Goal: Task Accomplishment & Management: Complete application form

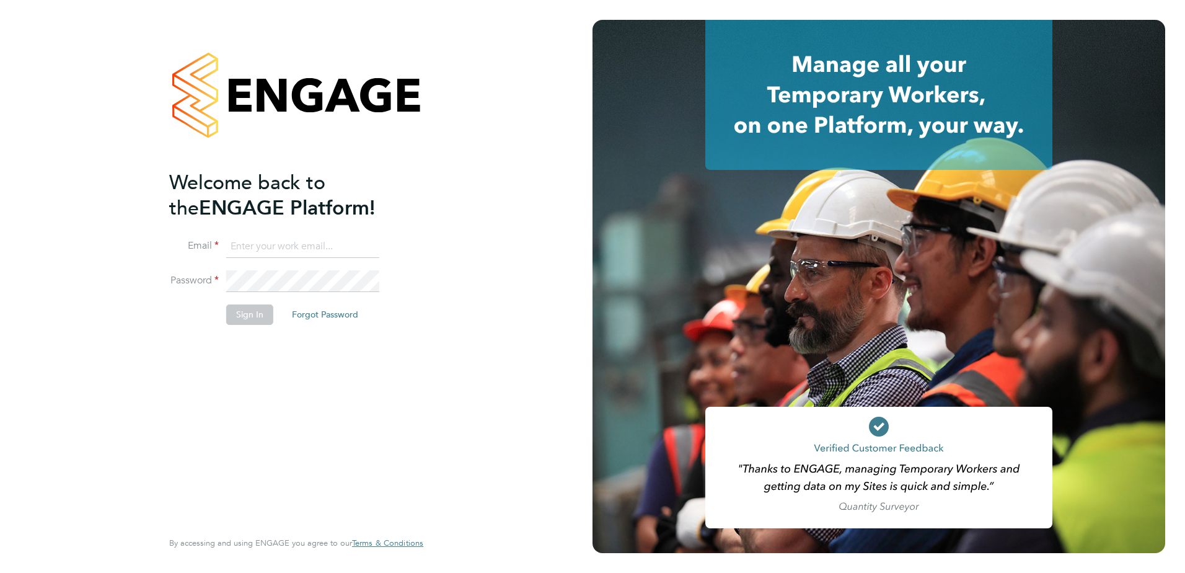
type input "[PERSON_NAME][EMAIL_ADDRESS][PERSON_NAME][DOMAIN_NAME]"
click at [247, 322] on button "Sign In" at bounding box center [249, 314] width 47 height 20
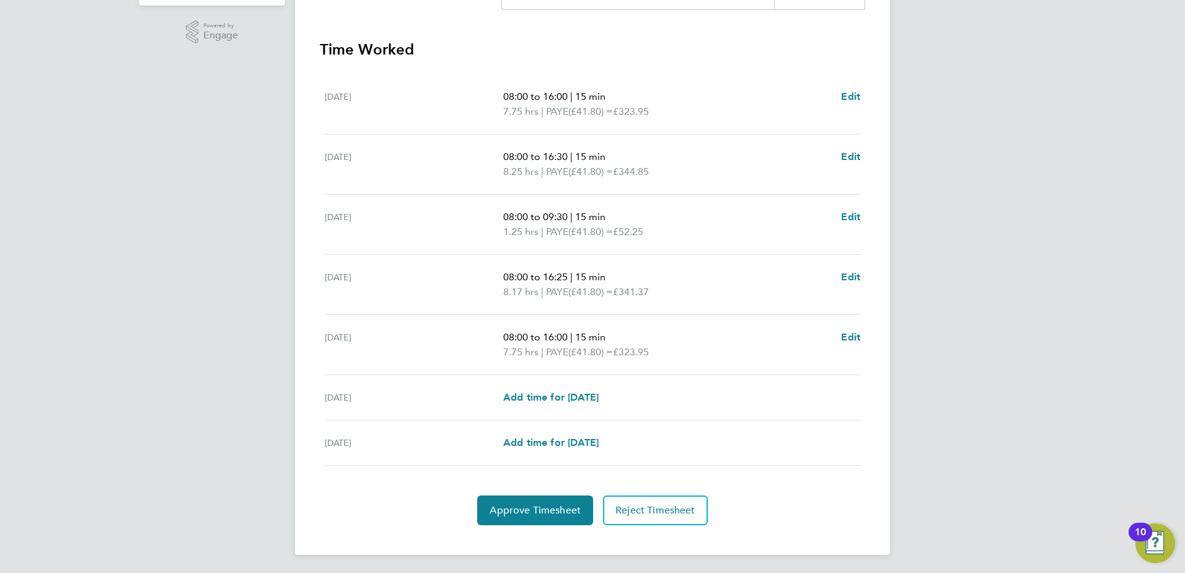
scroll to position [333, 0]
click at [521, 506] on span "Approve Timesheet" at bounding box center [535, 508] width 91 height 12
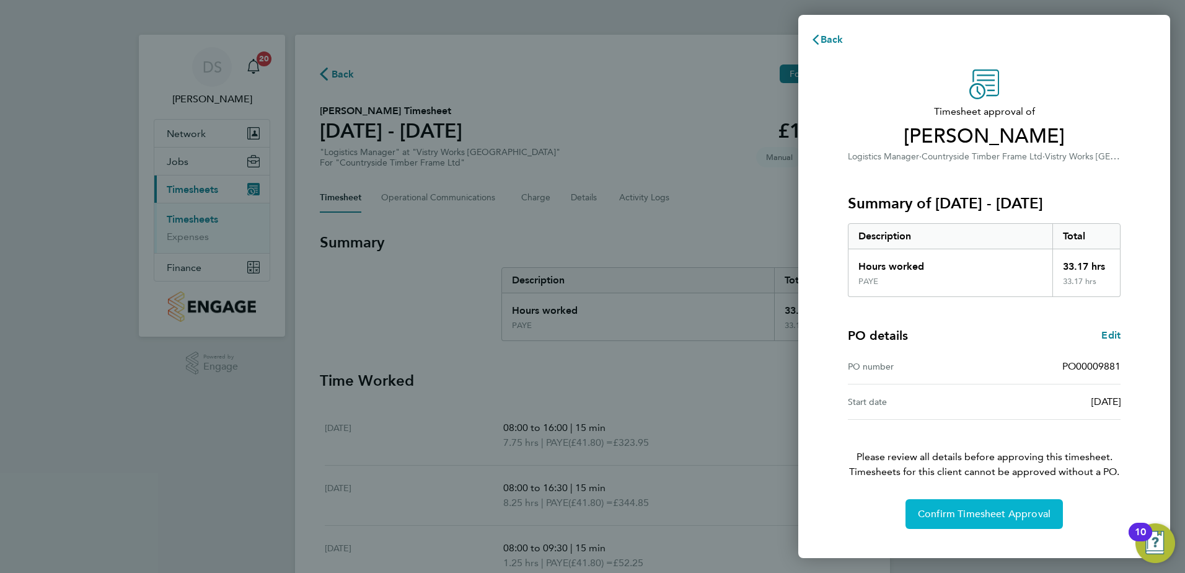
click at [1016, 512] on span "Confirm Timesheet Approval" at bounding box center [984, 514] width 133 height 12
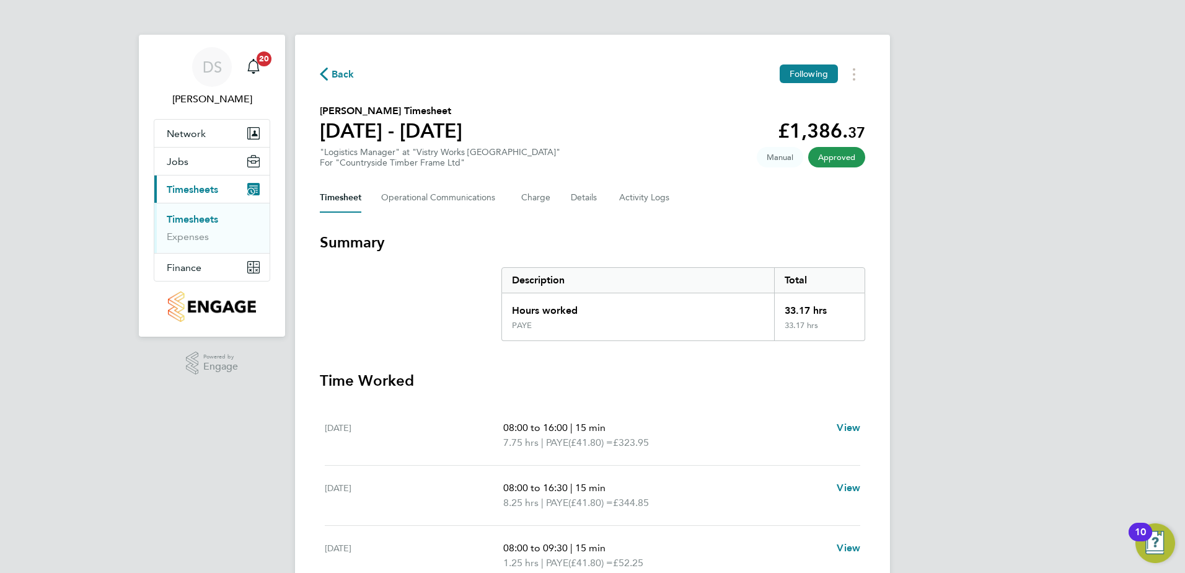
click at [346, 74] on span "Back" at bounding box center [343, 74] width 23 height 15
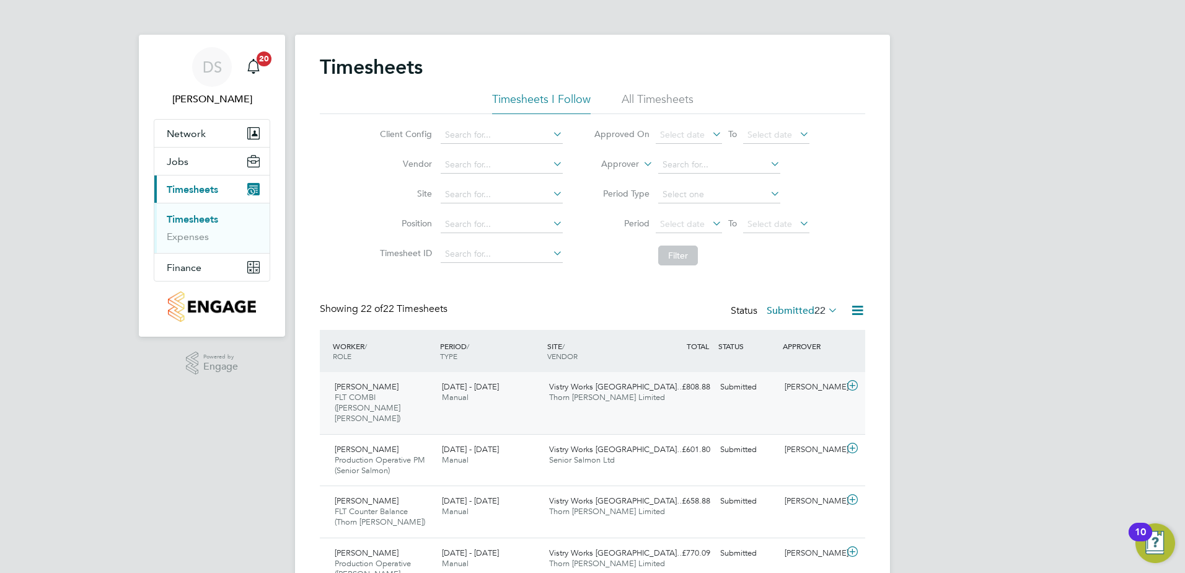
click at [853, 387] on icon at bounding box center [852, 386] width 15 height 10
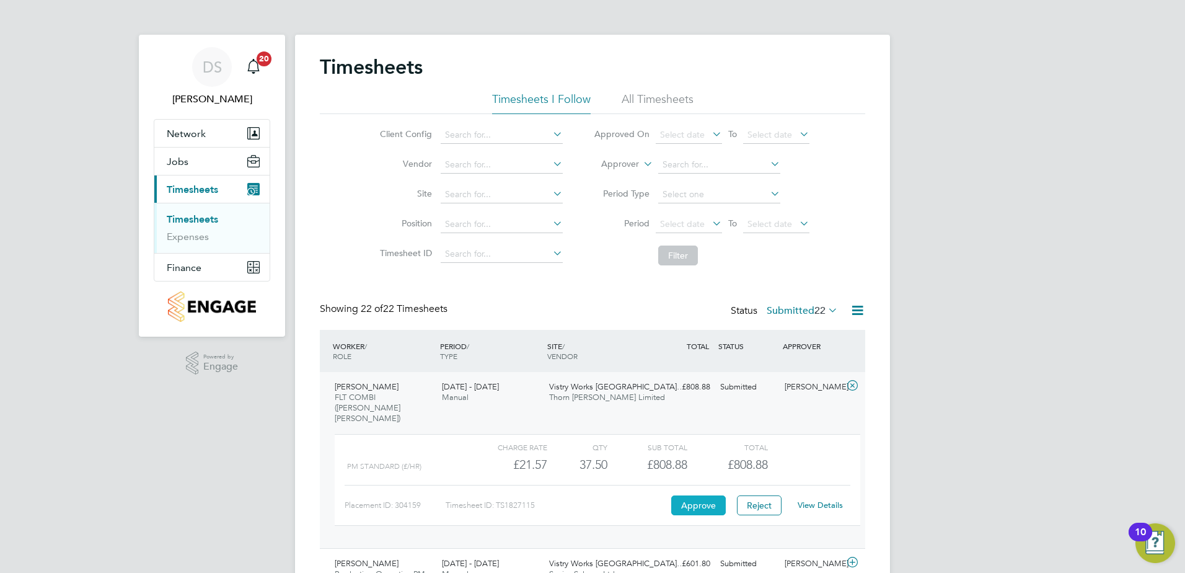
click at [709, 495] on button "Approve" at bounding box center [698, 505] width 55 height 20
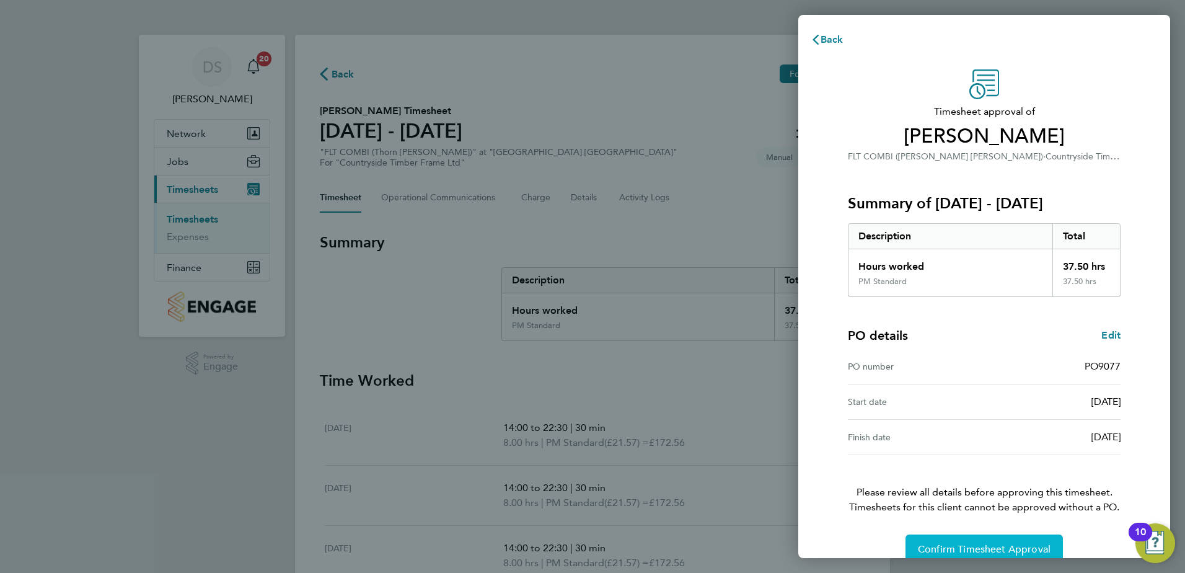
click at [997, 545] on span "Confirm Timesheet Approval" at bounding box center [984, 549] width 133 height 12
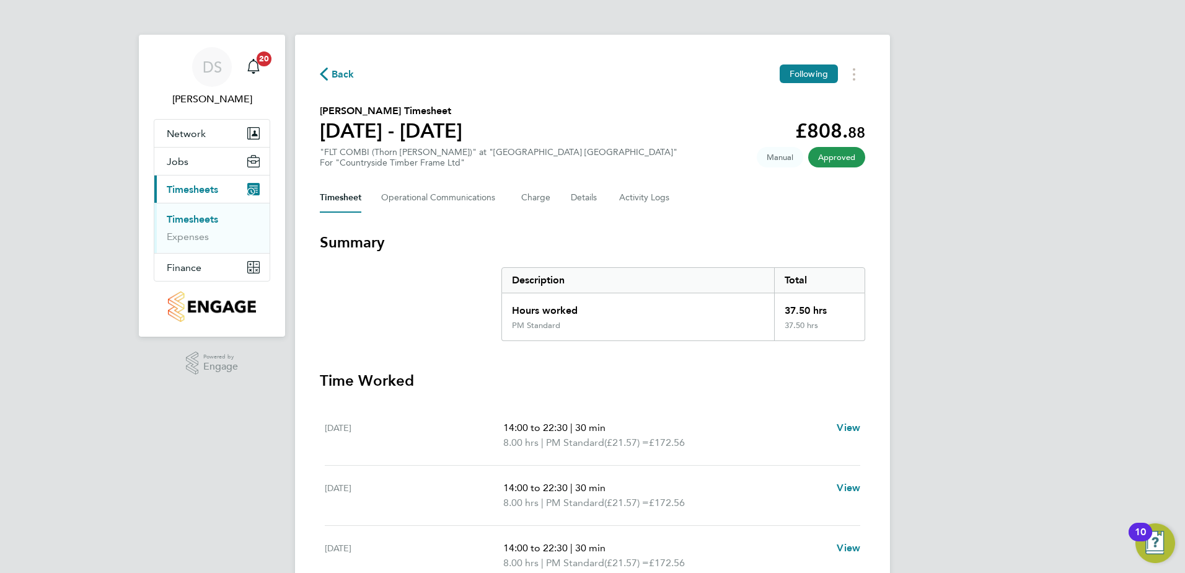
click at [325, 66] on div "Back Following" at bounding box center [592, 73] width 545 height 19
click at [330, 74] on span "Back" at bounding box center [337, 74] width 35 height 12
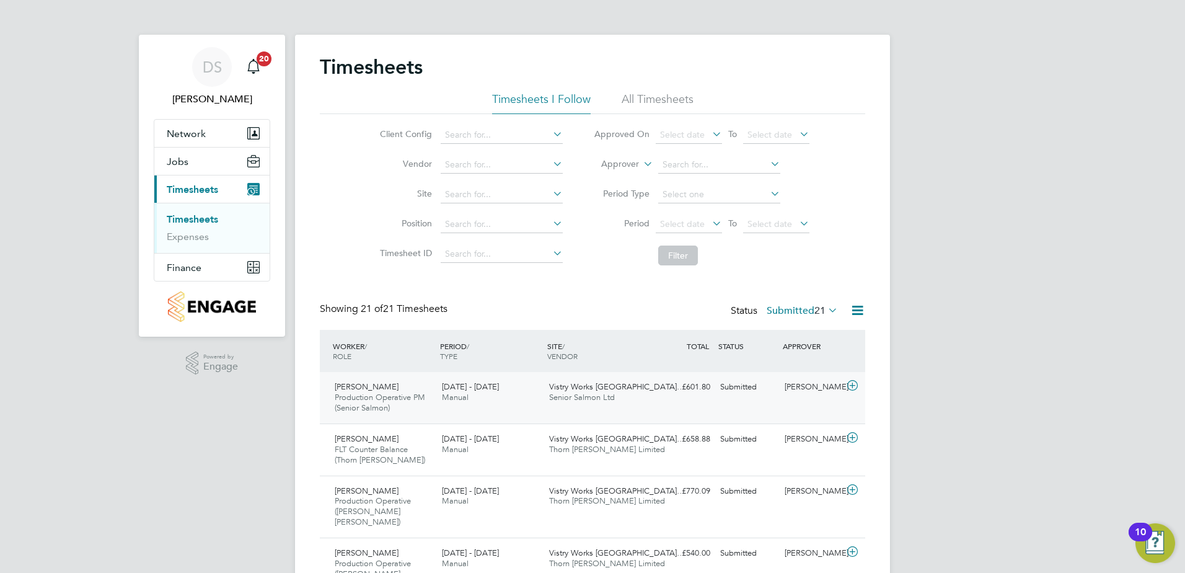
click at [852, 388] on icon at bounding box center [852, 386] width 15 height 10
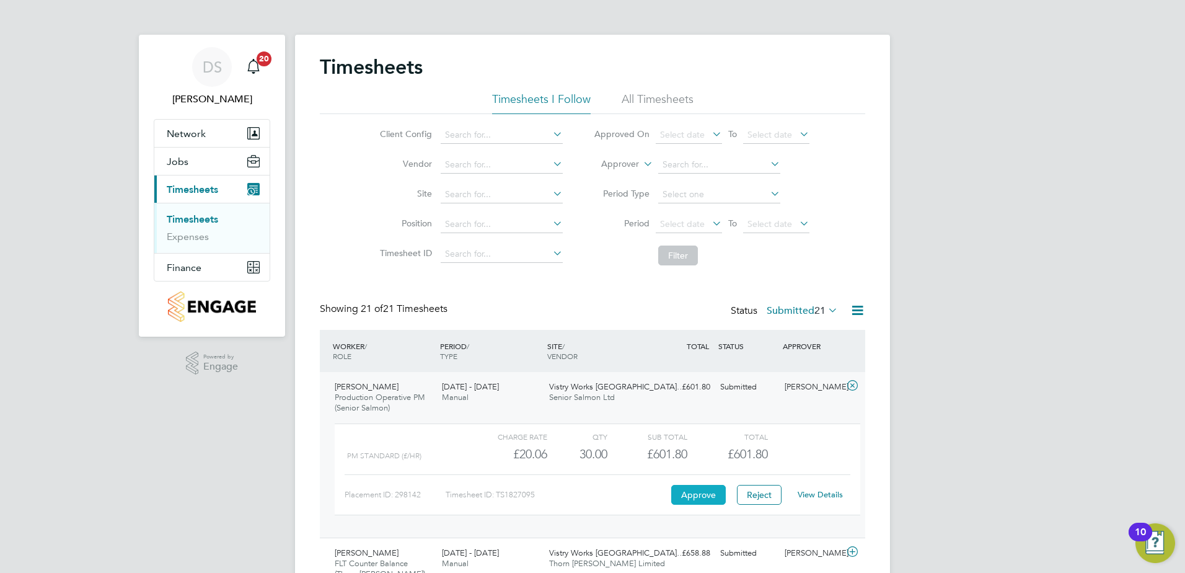
click at [690, 490] on button "Approve" at bounding box center [698, 495] width 55 height 20
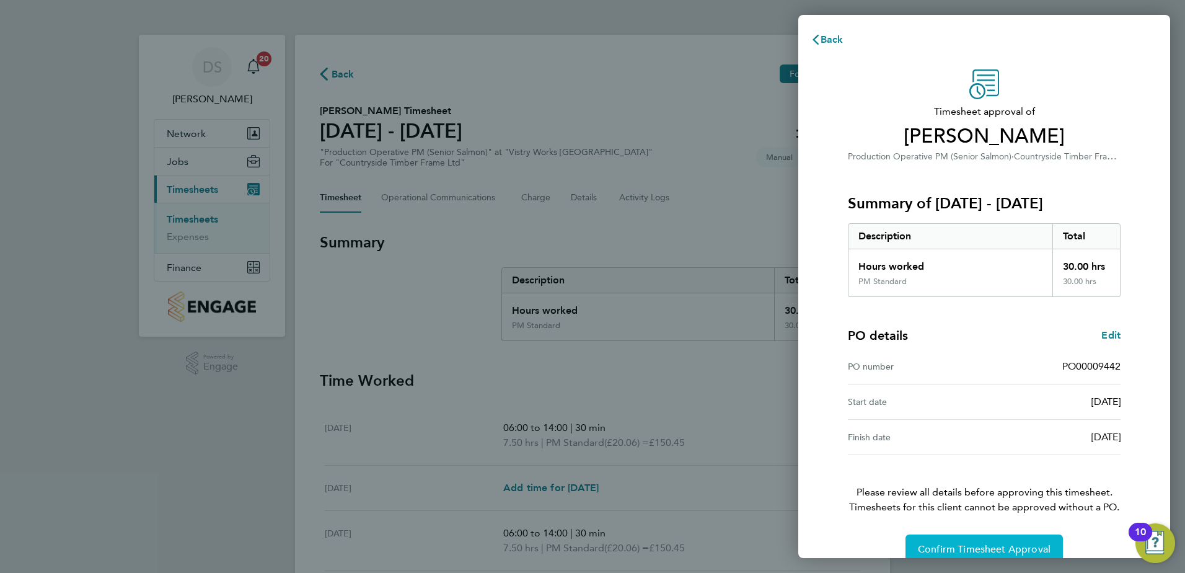
click at [1034, 544] on span "Confirm Timesheet Approval" at bounding box center [984, 549] width 133 height 12
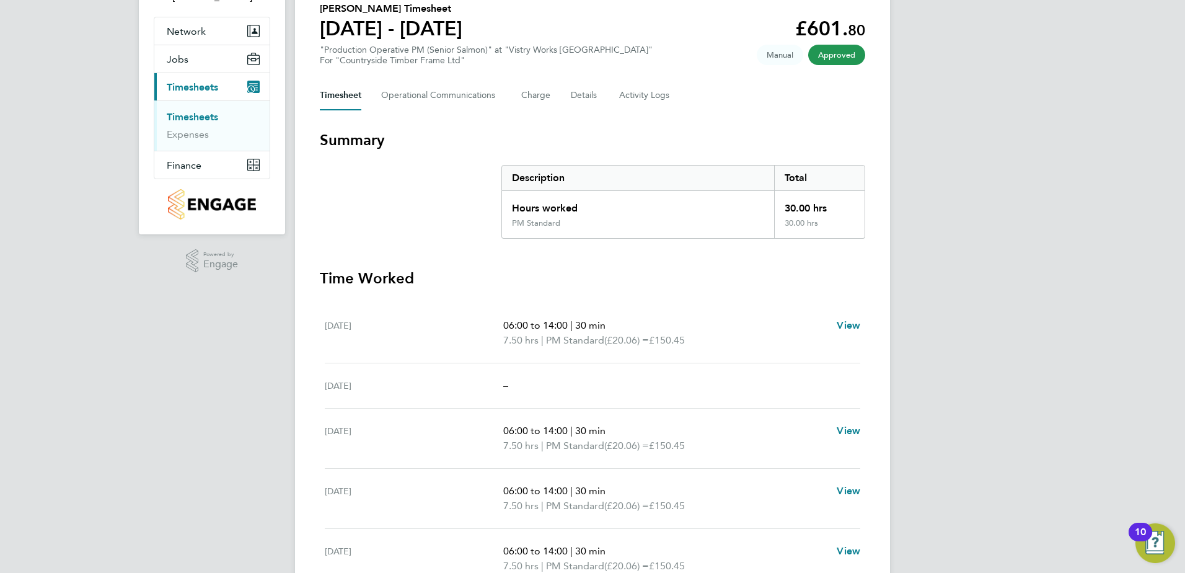
scroll to position [124, 0]
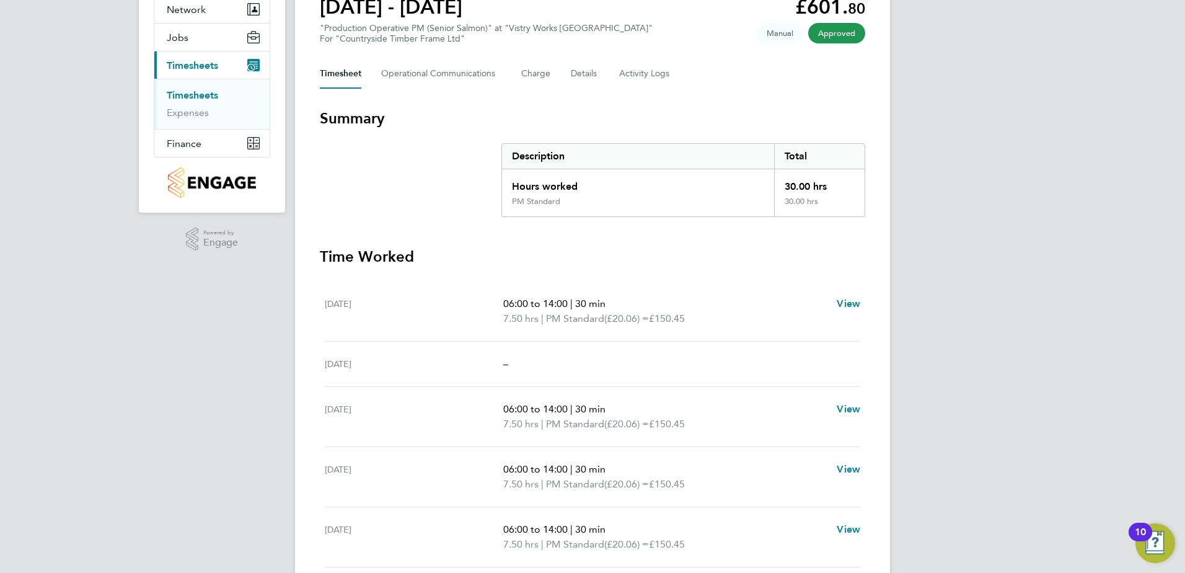
click at [747, 353] on div "Tue 16 Sep –" at bounding box center [592, 363] width 535 height 45
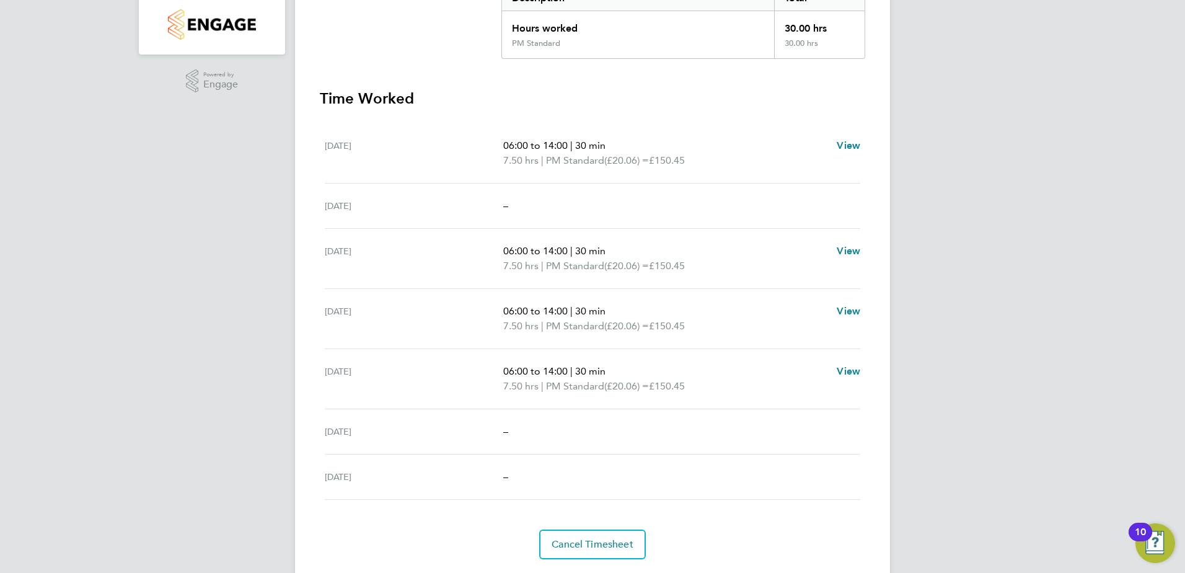
scroll to position [318, 0]
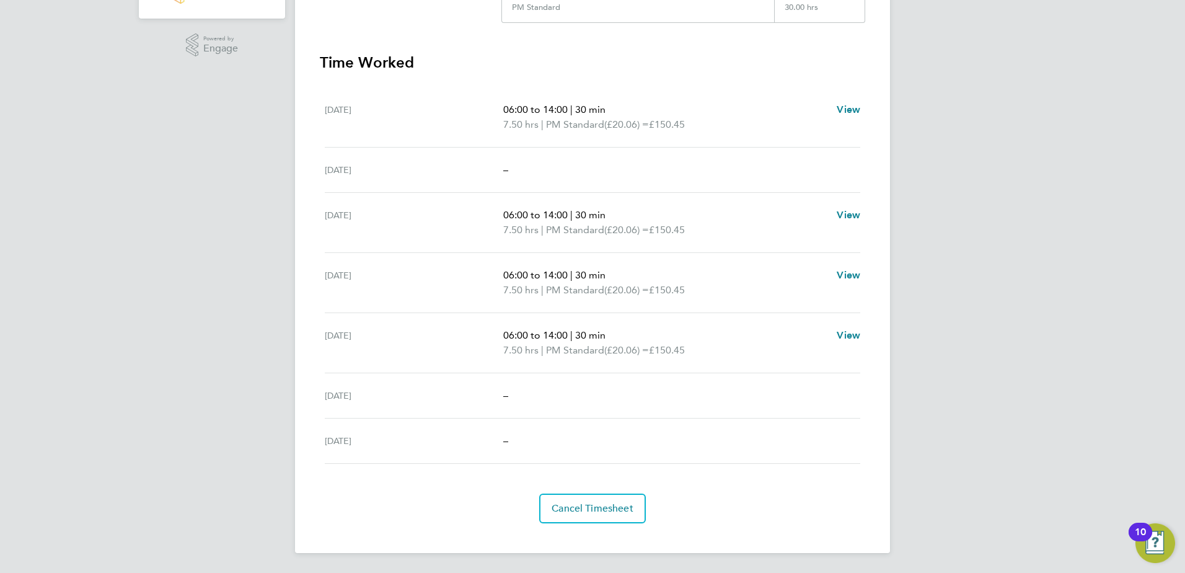
click at [743, 275] on p "06:00 to 14:00 | 30 min" at bounding box center [665, 275] width 324 height 15
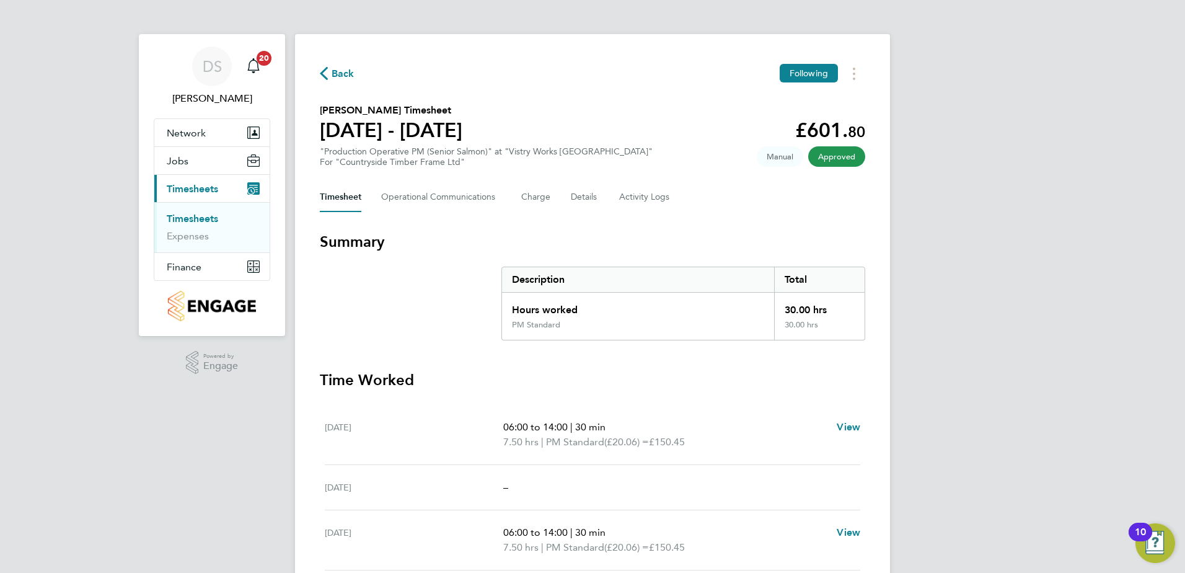
scroll to position [0, 0]
click at [328, 71] on span "Back" at bounding box center [337, 74] width 35 height 12
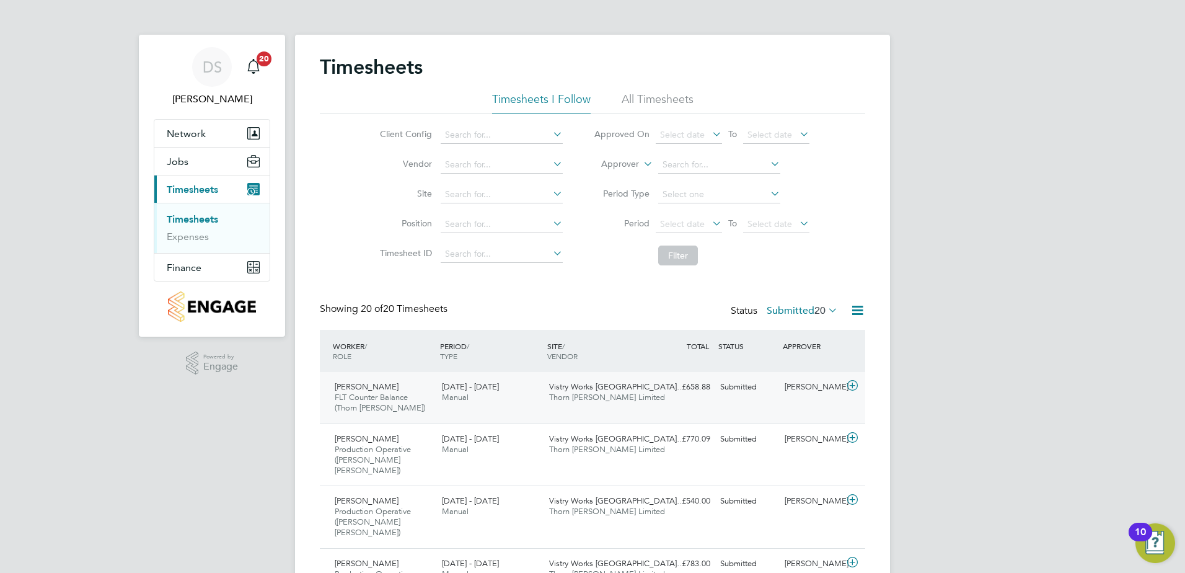
click at [853, 387] on icon at bounding box center [852, 386] width 15 height 10
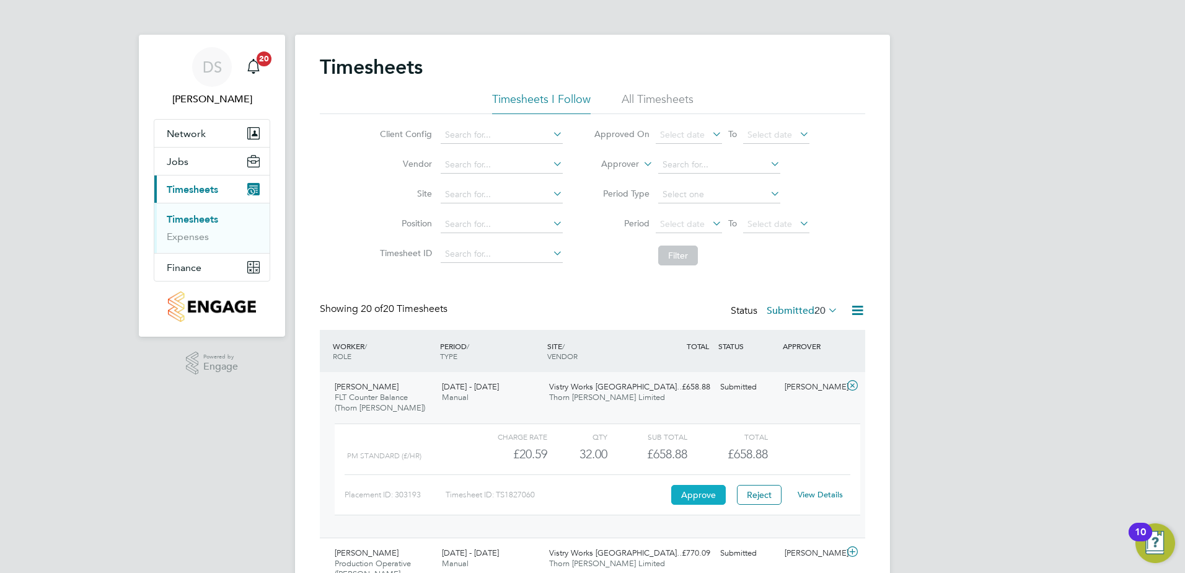
click at [694, 494] on button "Approve" at bounding box center [698, 495] width 55 height 20
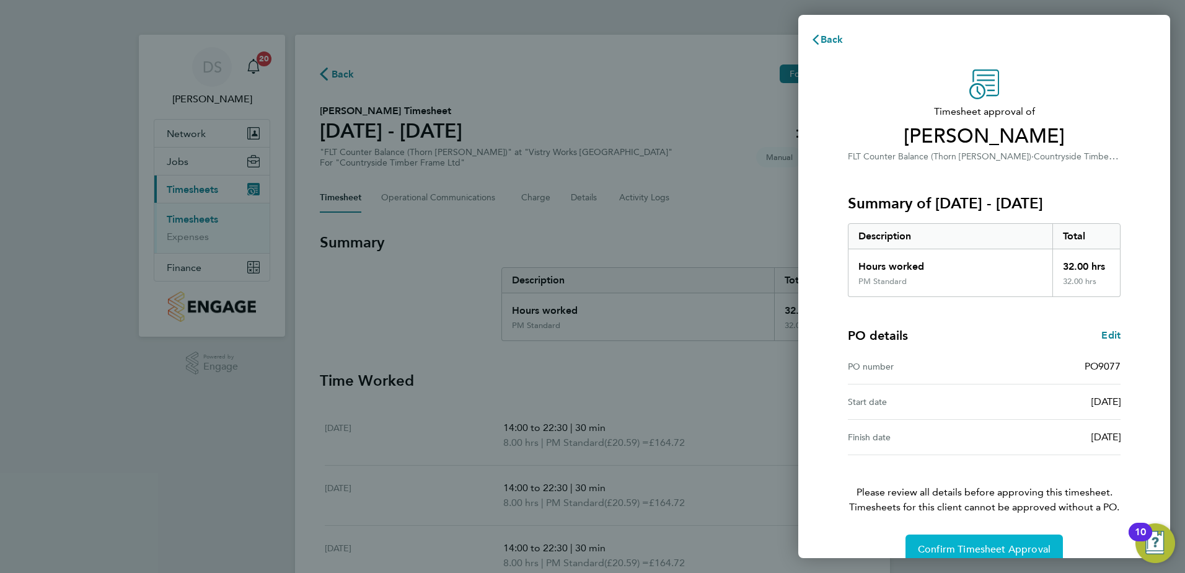
click at [963, 542] on button "Confirm Timesheet Approval" at bounding box center [983, 549] width 157 height 30
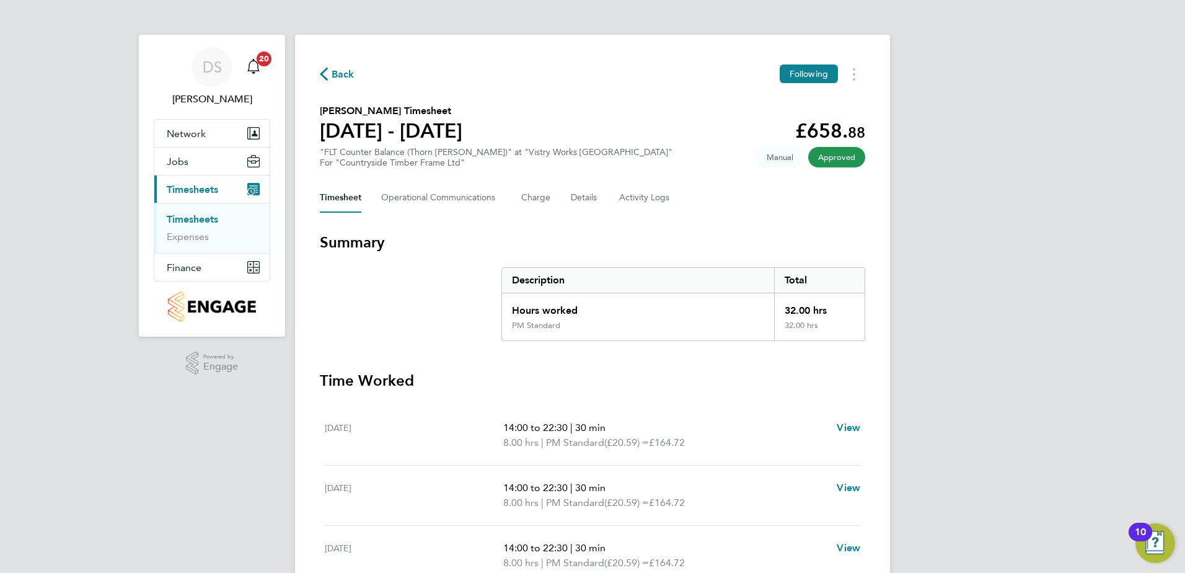
click at [350, 75] on span "Back" at bounding box center [343, 74] width 23 height 15
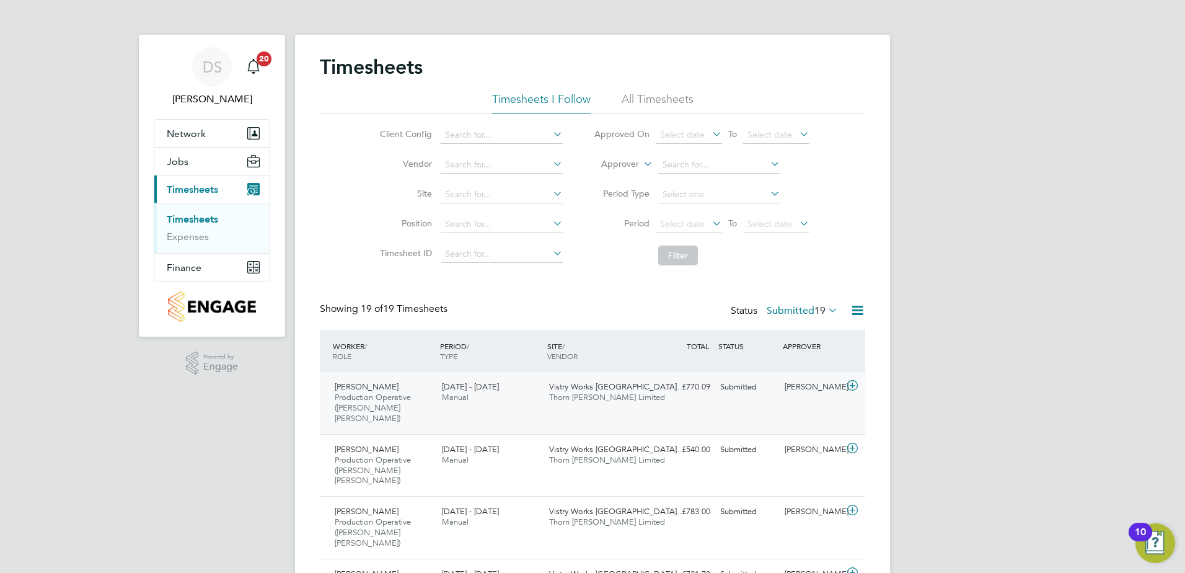
click at [853, 386] on icon at bounding box center [852, 386] width 15 height 10
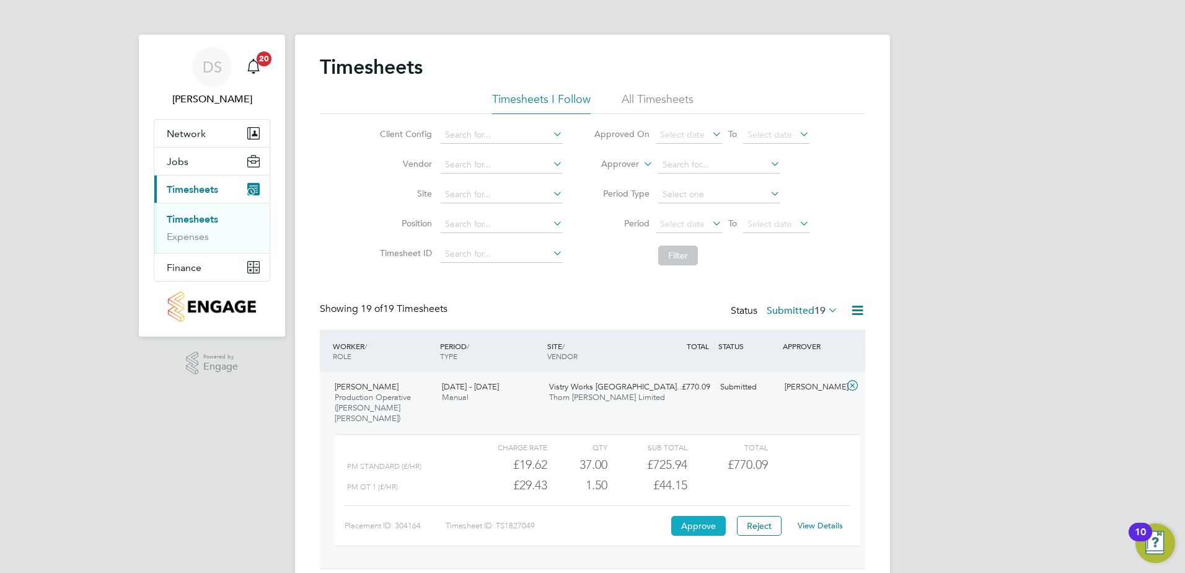
click at [705, 522] on button "Approve" at bounding box center [698, 526] width 55 height 20
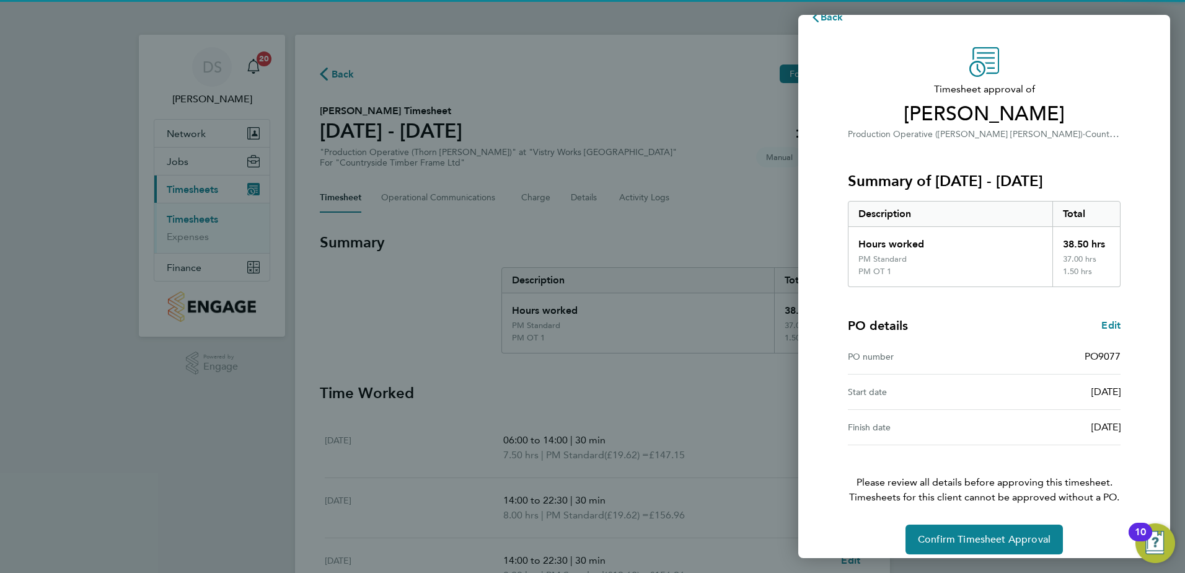
scroll to position [33, 0]
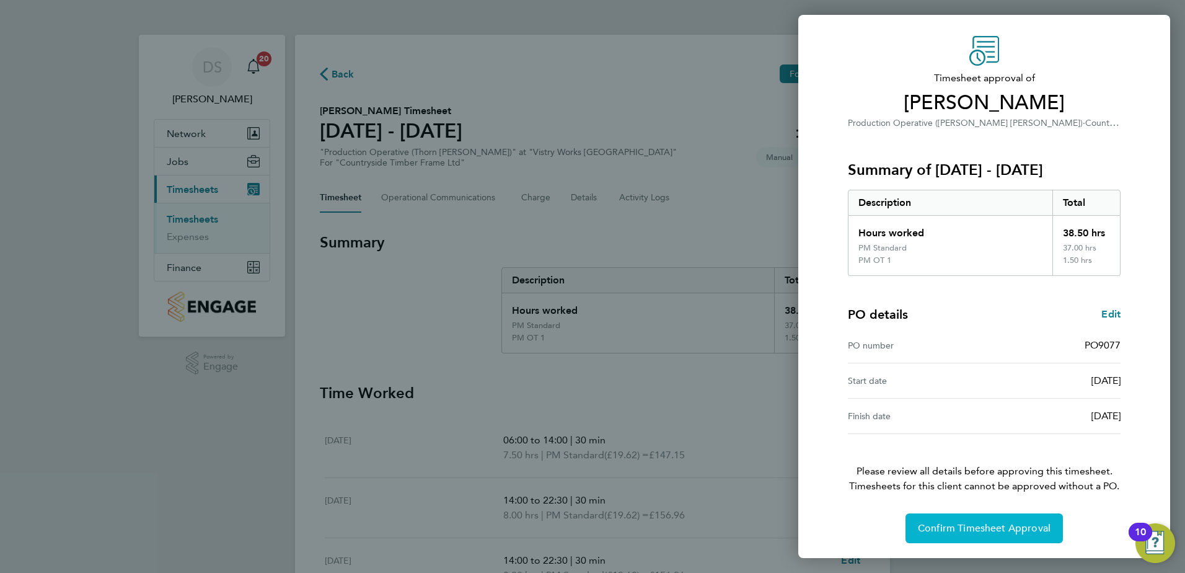
click at [977, 533] on span "Confirm Timesheet Approval" at bounding box center [984, 528] width 133 height 12
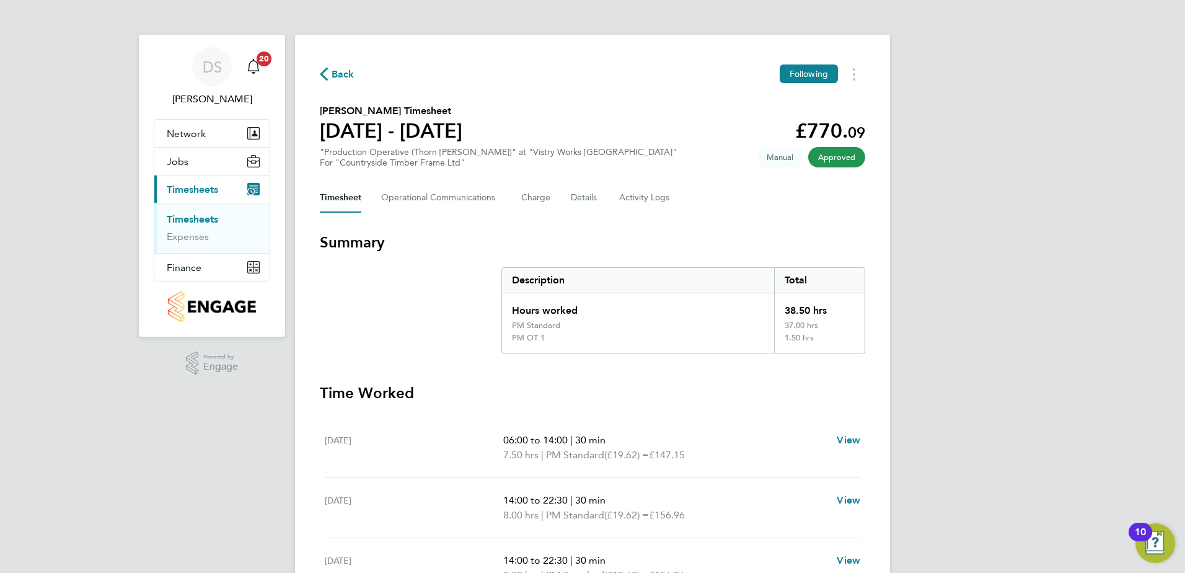
click at [337, 77] on span "Back" at bounding box center [343, 74] width 23 height 15
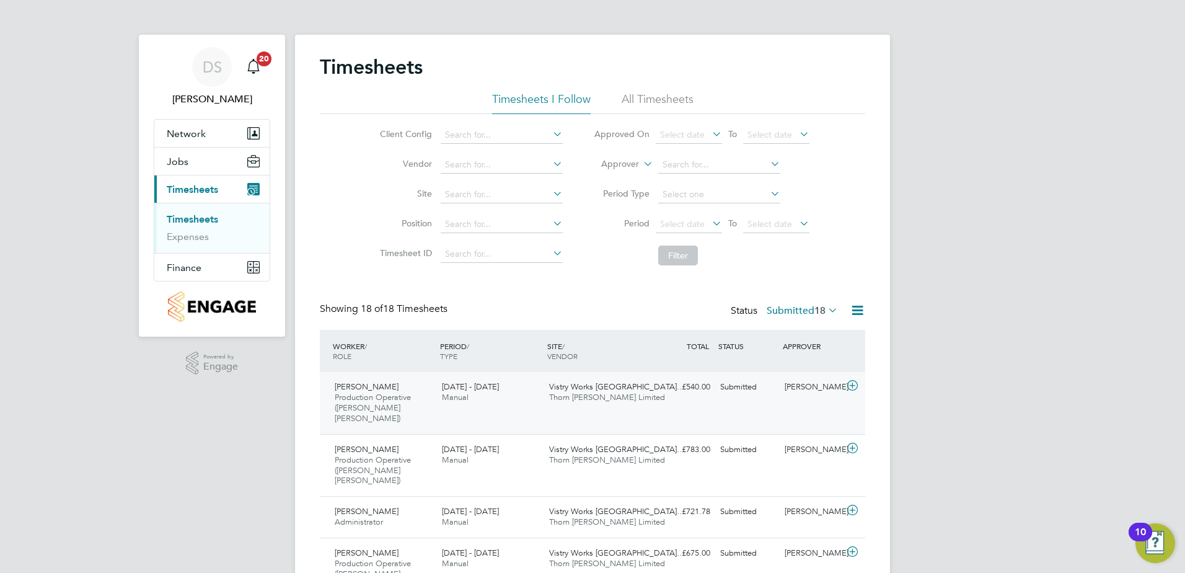
click at [852, 384] on icon at bounding box center [852, 386] width 15 height 10
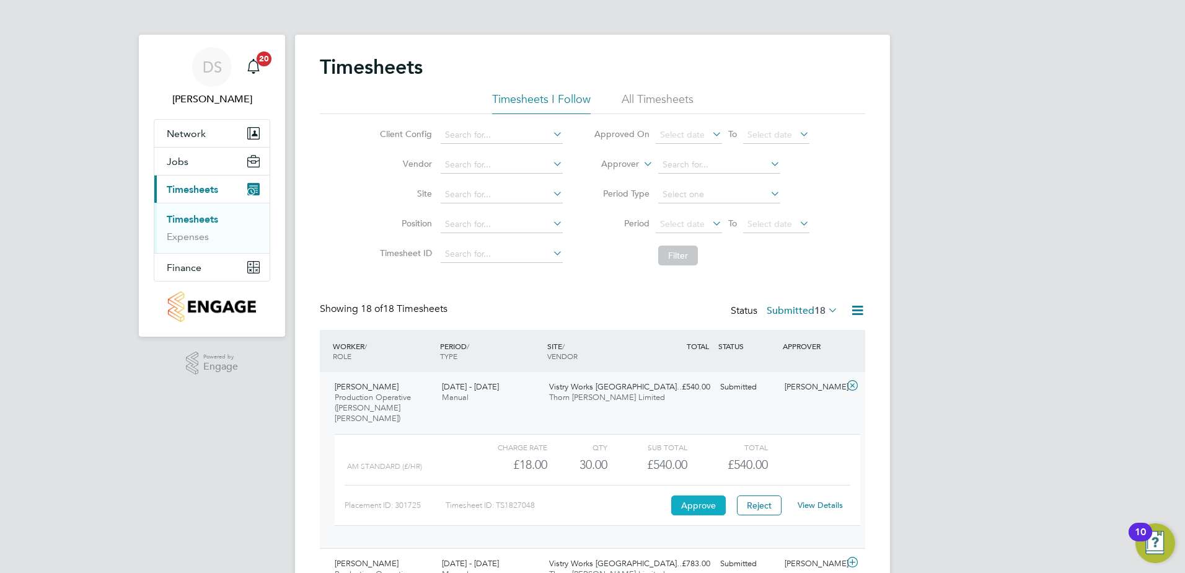
click at [695, 496] on button "Approve" at bounding box center [698, 505] width 55 height 20
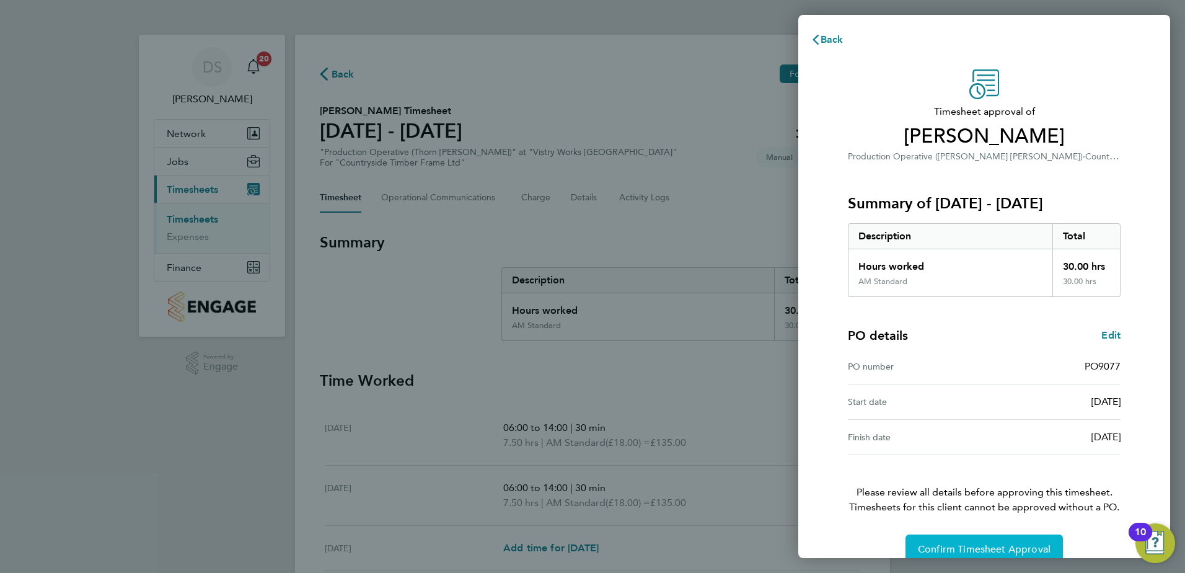
click at [979, 541] on button "Confirm Timesheet Approval" at bounding box center [983, 549] width 157 height 30
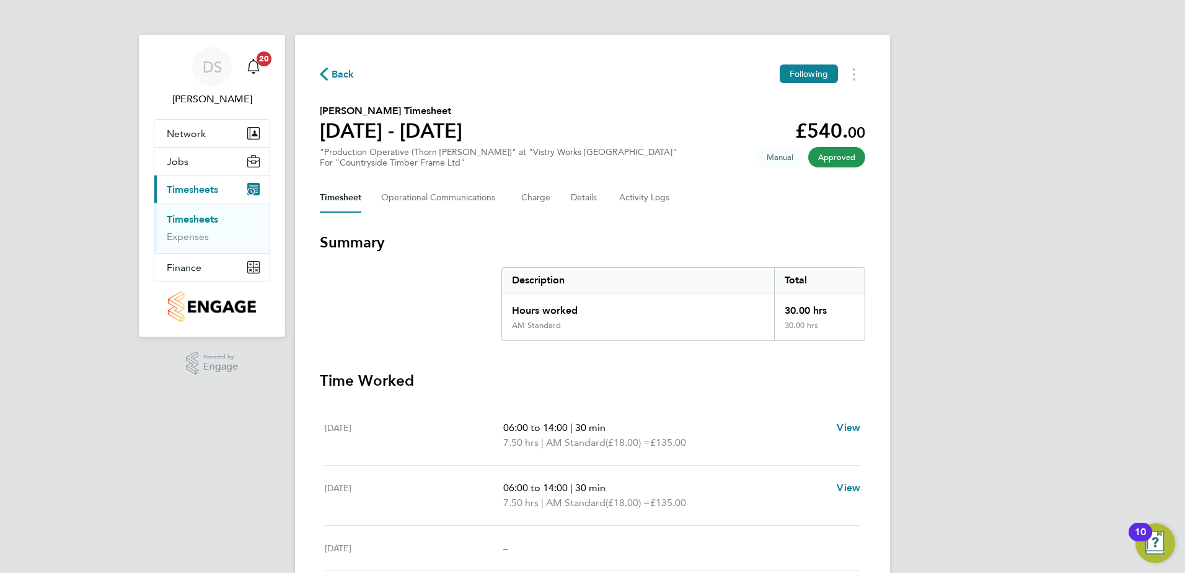
click at [337, 73] on span "Back" at bounding box center [343, 74] width 23 height 15
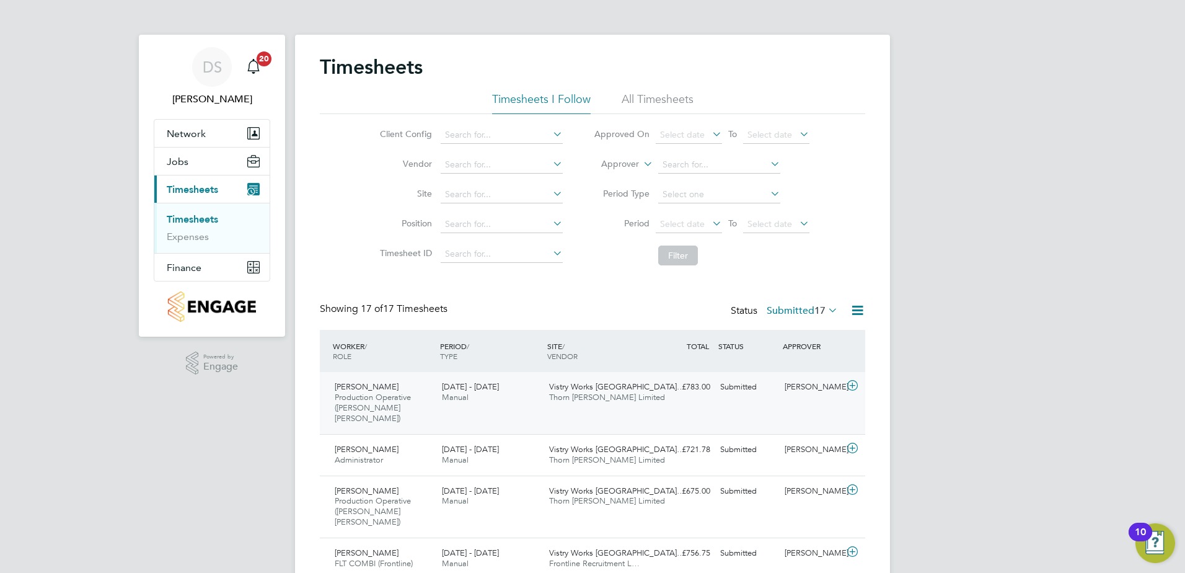
click at [856, 386] on icon at bounding box center [852, 386] width 15 height 10
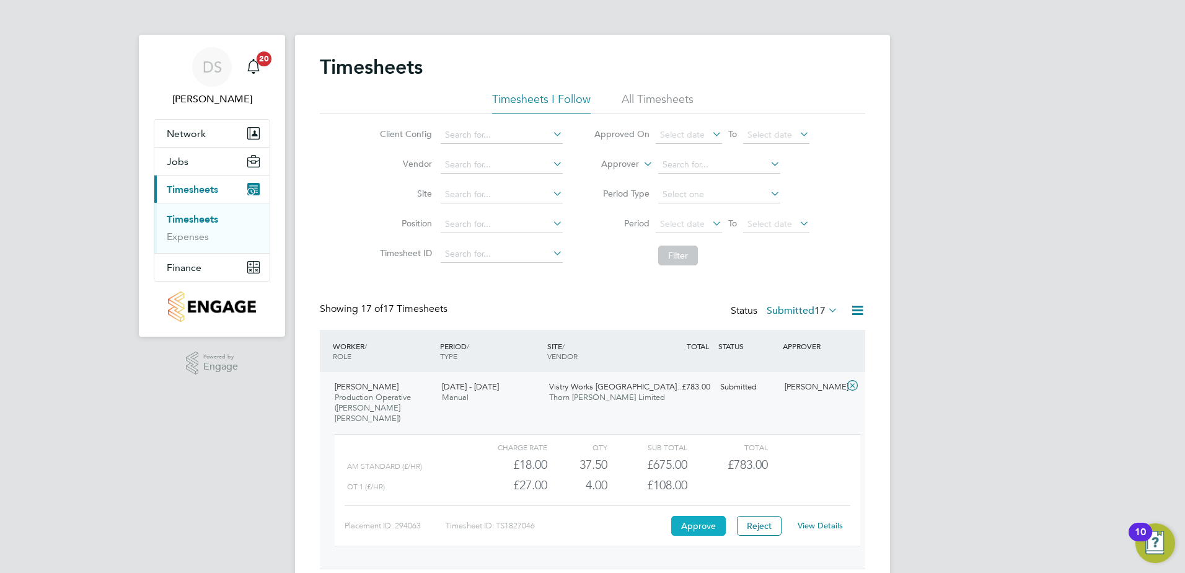
click at [692, 516] on button "Approve" at bounding box center [698, 526] width 55 height 20
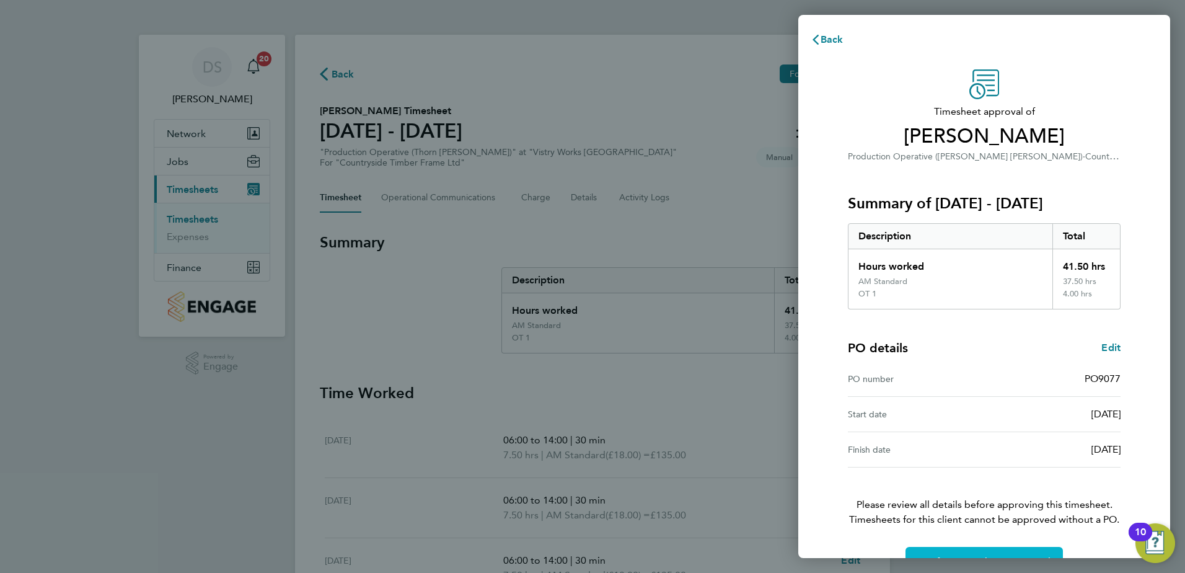
click at [1011, 550] on button "Confirm Timesheet Approval" at bounding box center [983, 562] width 157 height 30
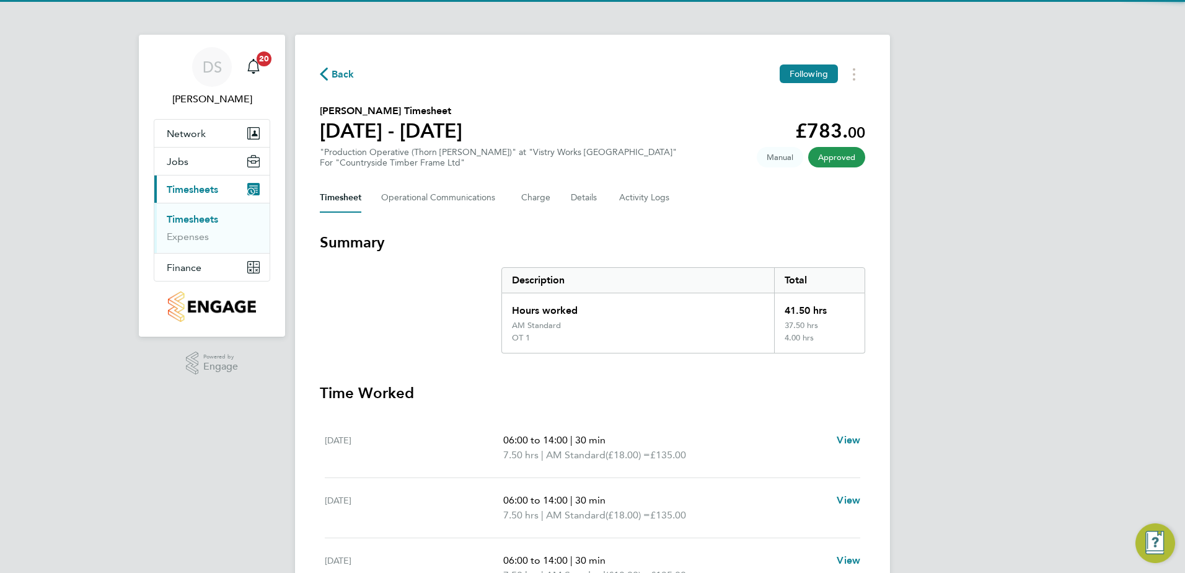
click at [337, 73] on span "Back" at bounding box center [343, 74] width 23 height 15
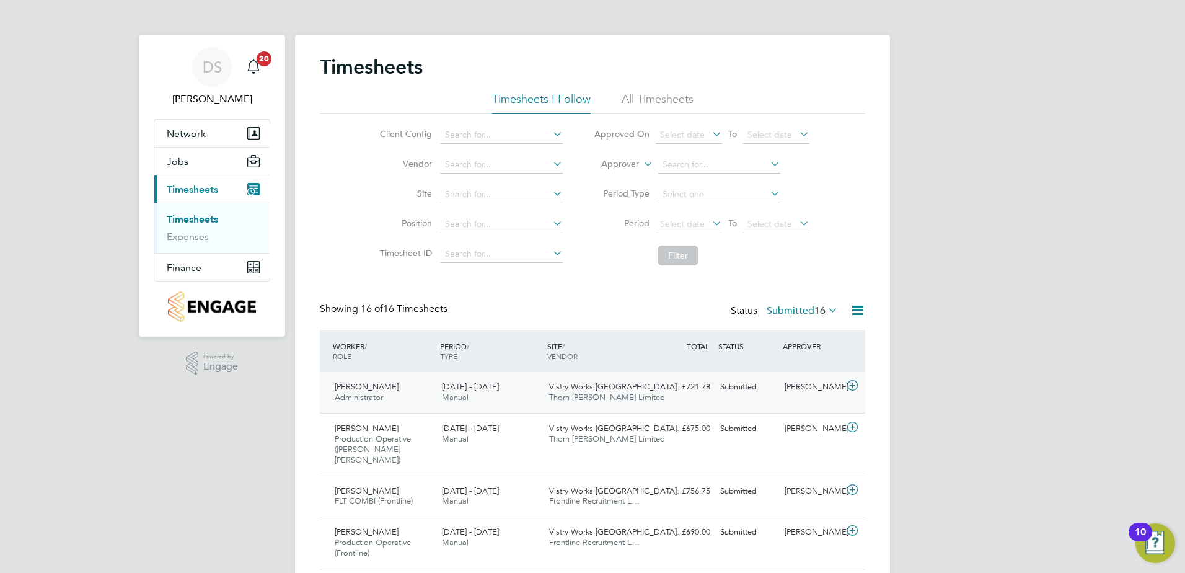
click at [852, 387] on icon at bounding box center [852, 386] width 15 height 10
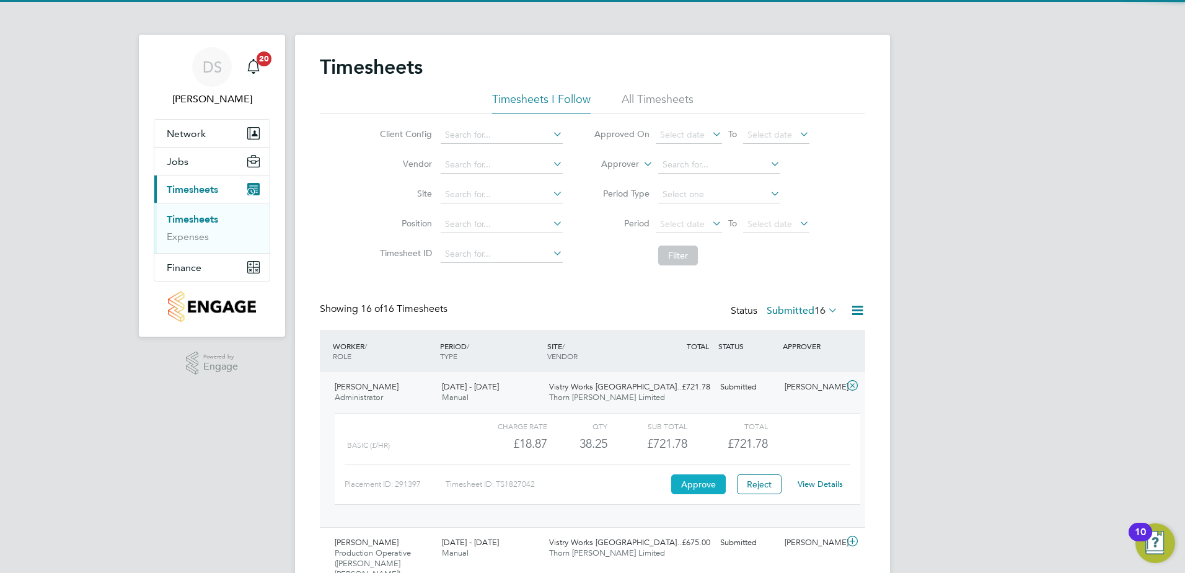
click at [696, 488] on button "Approve" at bounding box center [698, 484] width 55 height 20
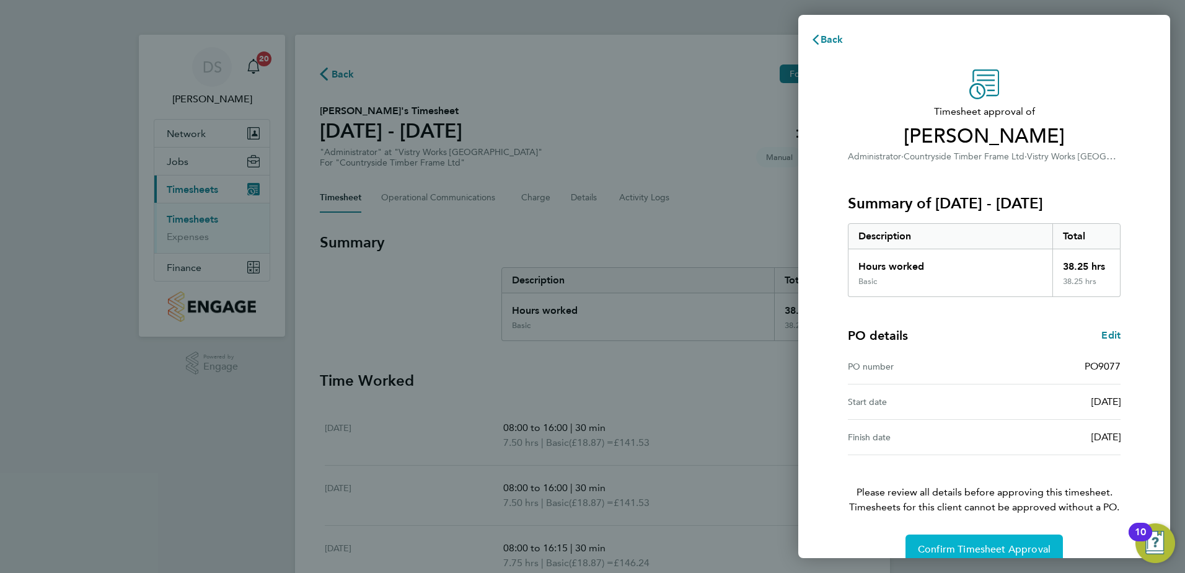
click at [1013, 544] on span "Confirm Timesheet Approval" at bounding box center [984, 549] width 133 height 12
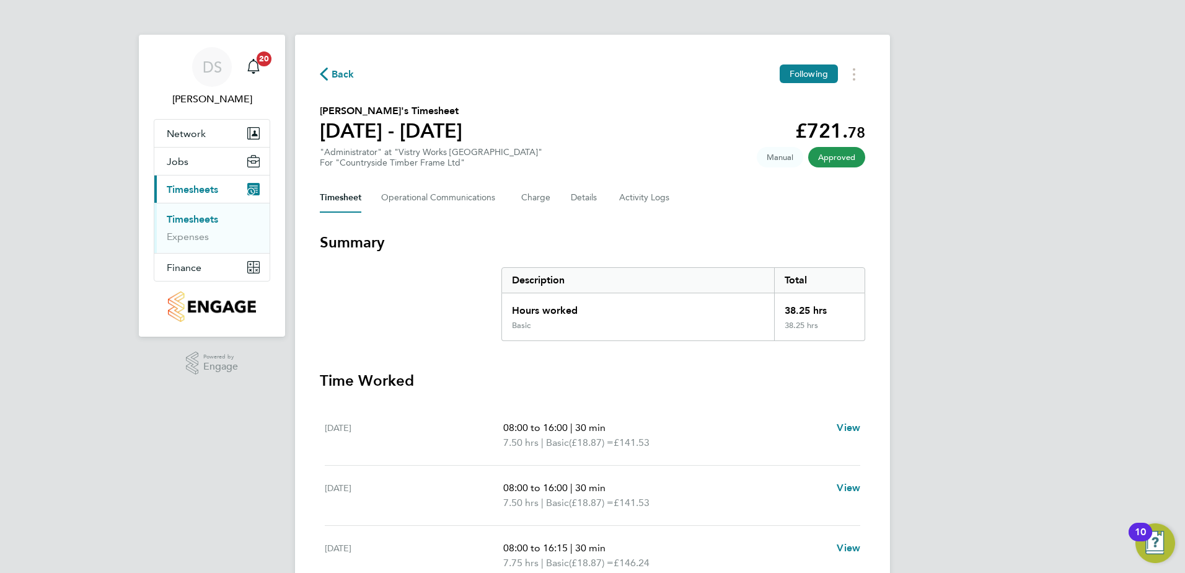
click at [331, 74] on span "Back" at bounding box center [337, 74] width 35 height 12
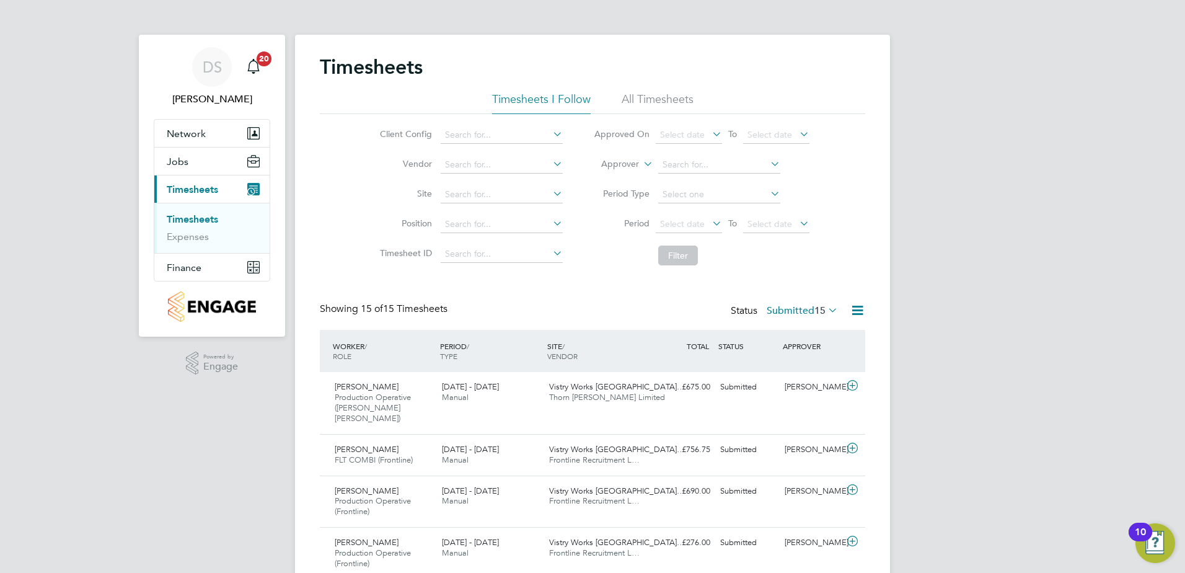
click at [821, 252] on li "Filter" at bounding box center [701, 255] width 247 height 32
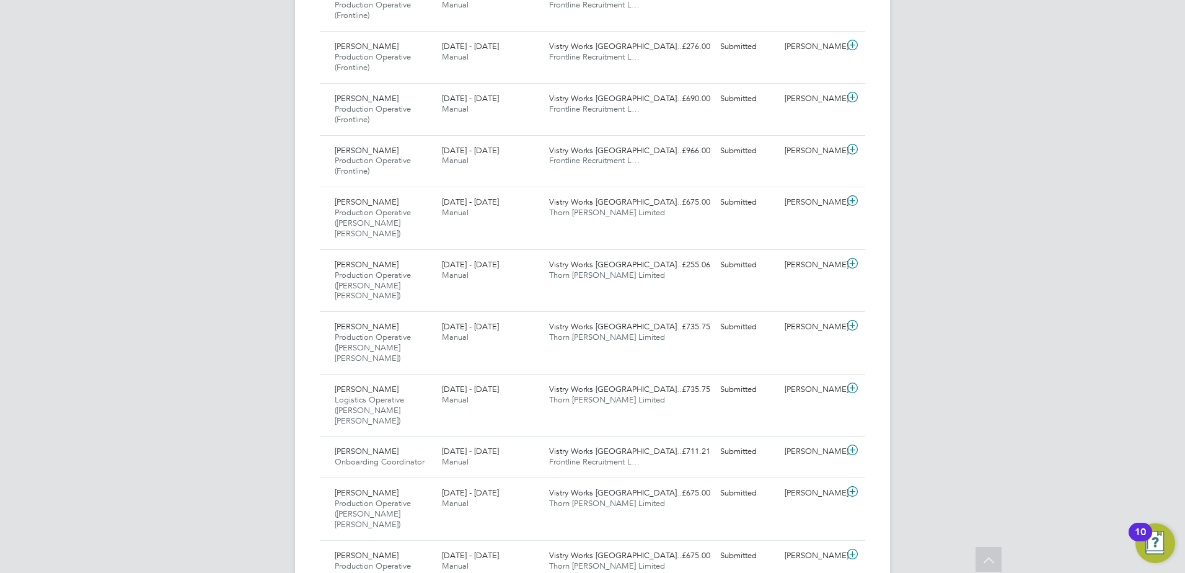
click at [967, 196] on div "DS Dave Spiller Notifications 20 Applications: Network Team Members Sites Worke…" at bounding box center [592, 127] width 1185 height 1247
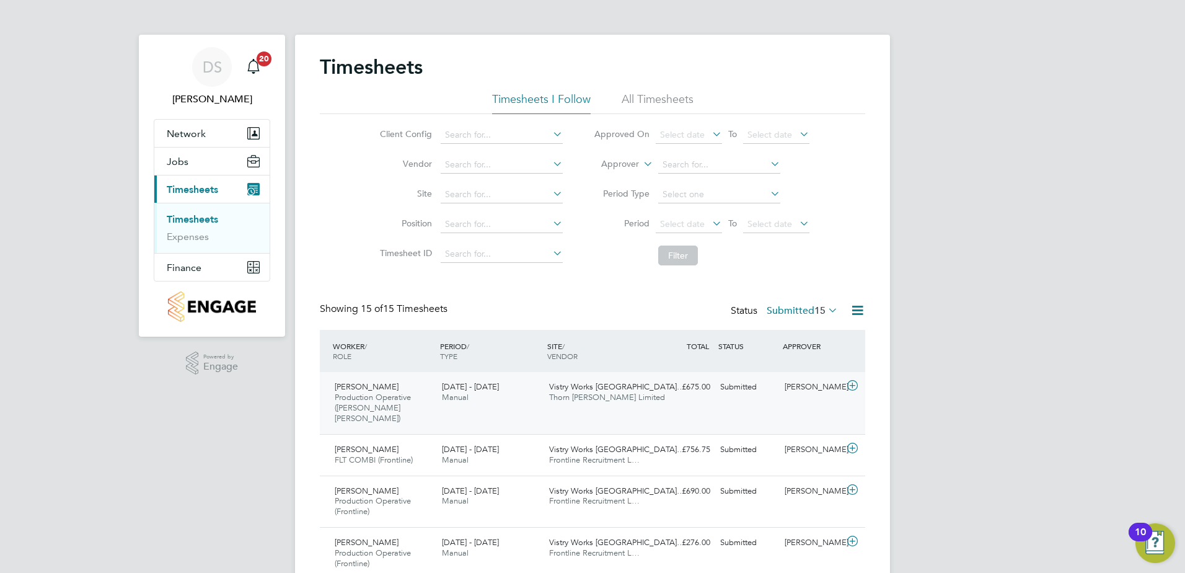
click at [854, 386] on icon at bounding box center [852, 386] width 15 height 10
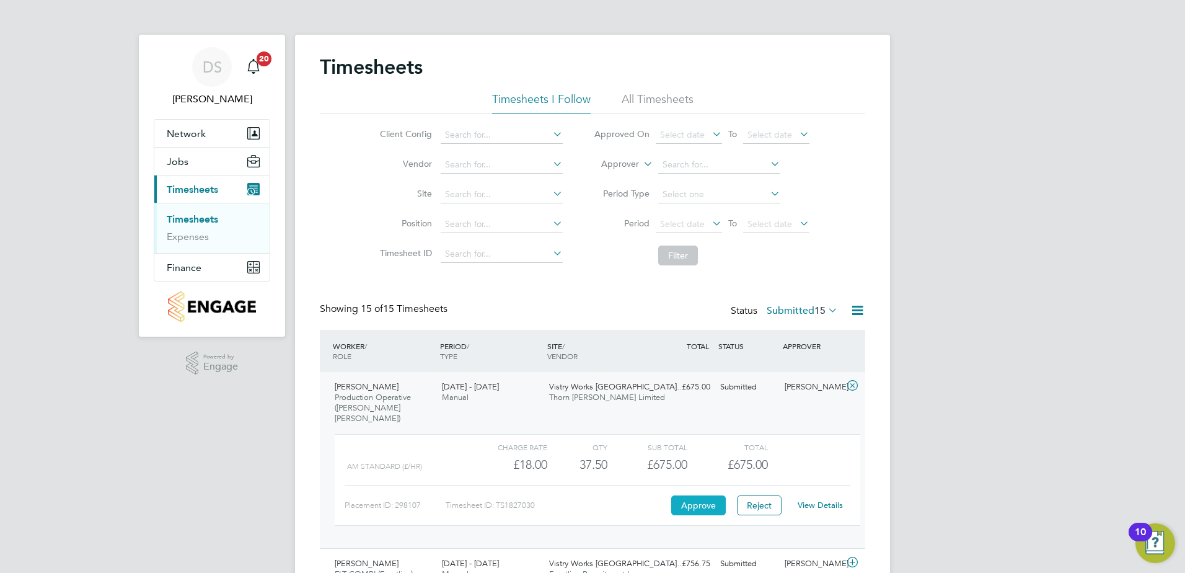
click at [693, 495] on button "Approve" at bounding box center [698, 505] width 55 height 20
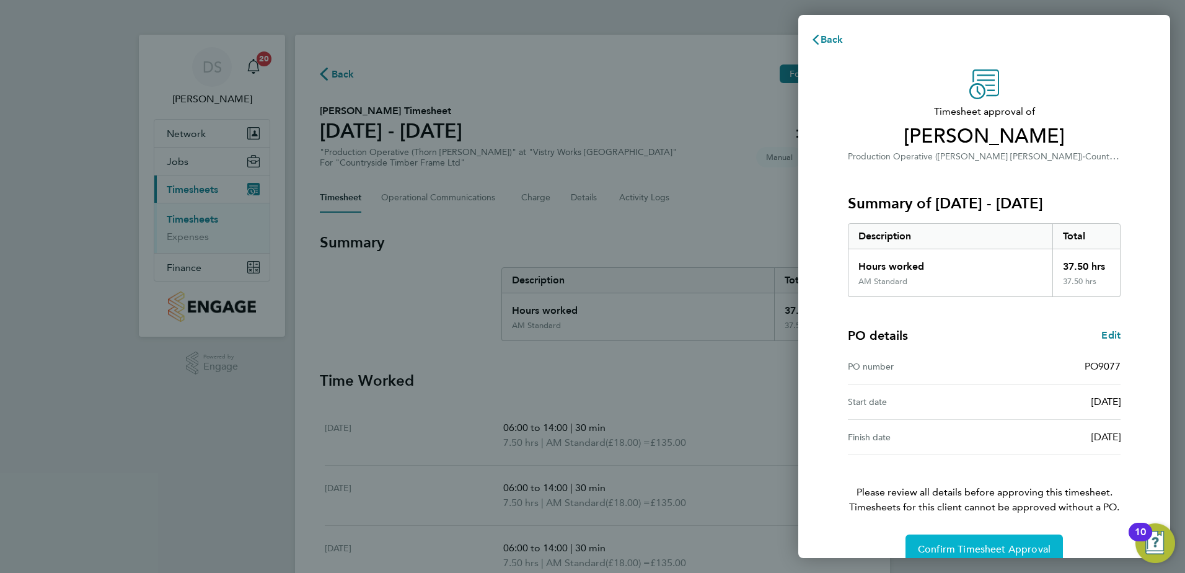
click at [998, 547] on span "Confirm Timesheet Approval" at bounding box center [984, 549] width 133 height 12
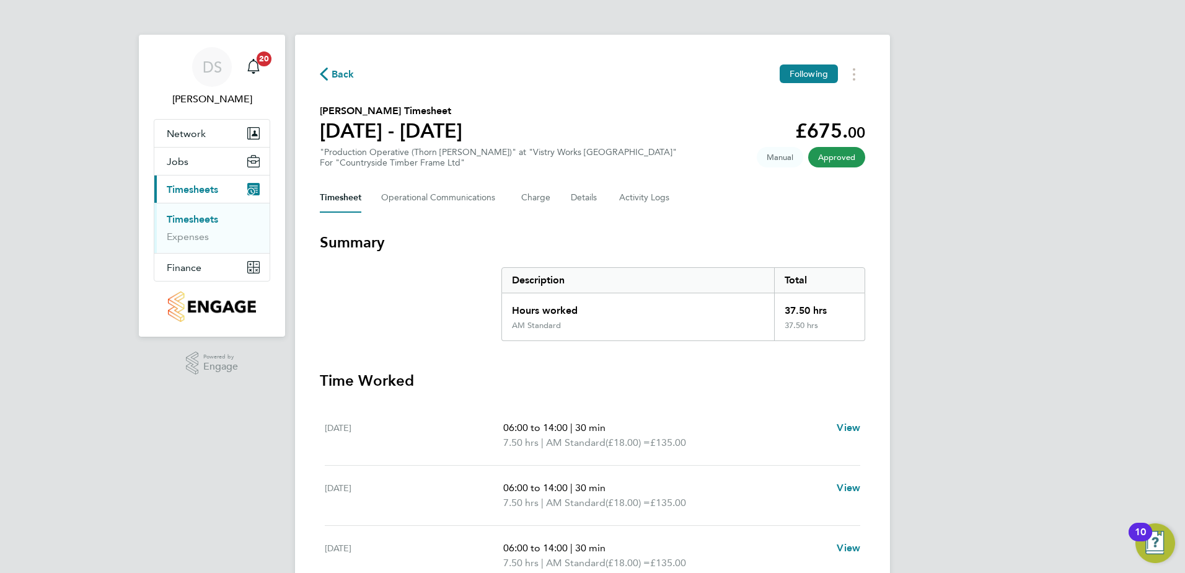
click at [715, 220] on div "Back Following Shazzadur Rahman's Timesheet 15 - 21 Sept 2025 £675. 00 "Product…" at bounding box center [592, 460] width 595 height 851
click at [333, 73] on span "Back" at bounding box center [343, 74] width 23 height 15
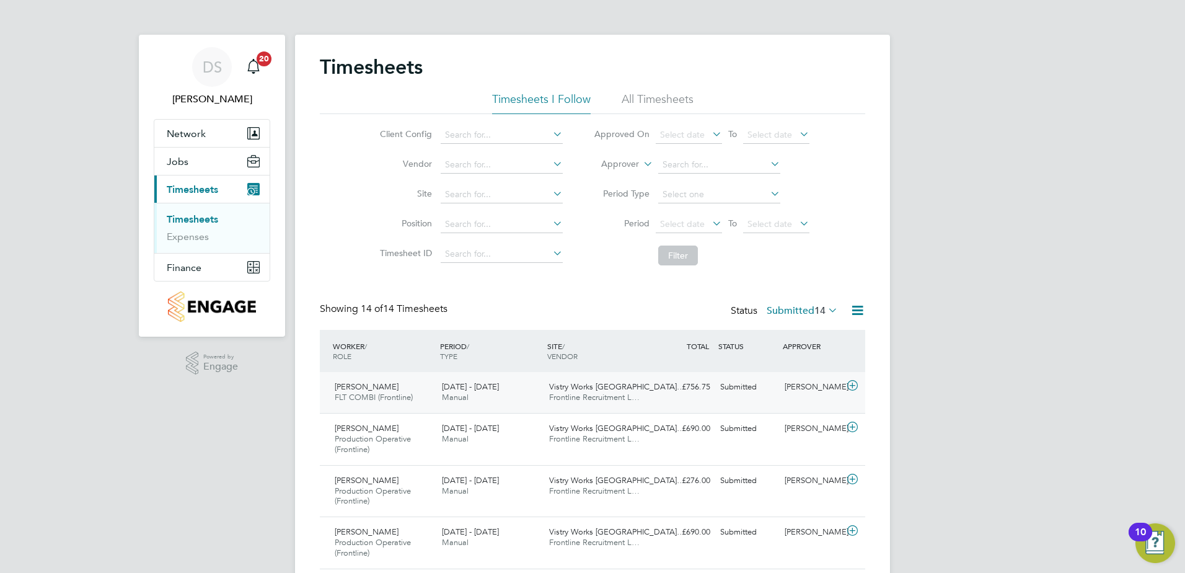
click at [855, 384] on icon at bounding box center [852, 386] width 15 height 10
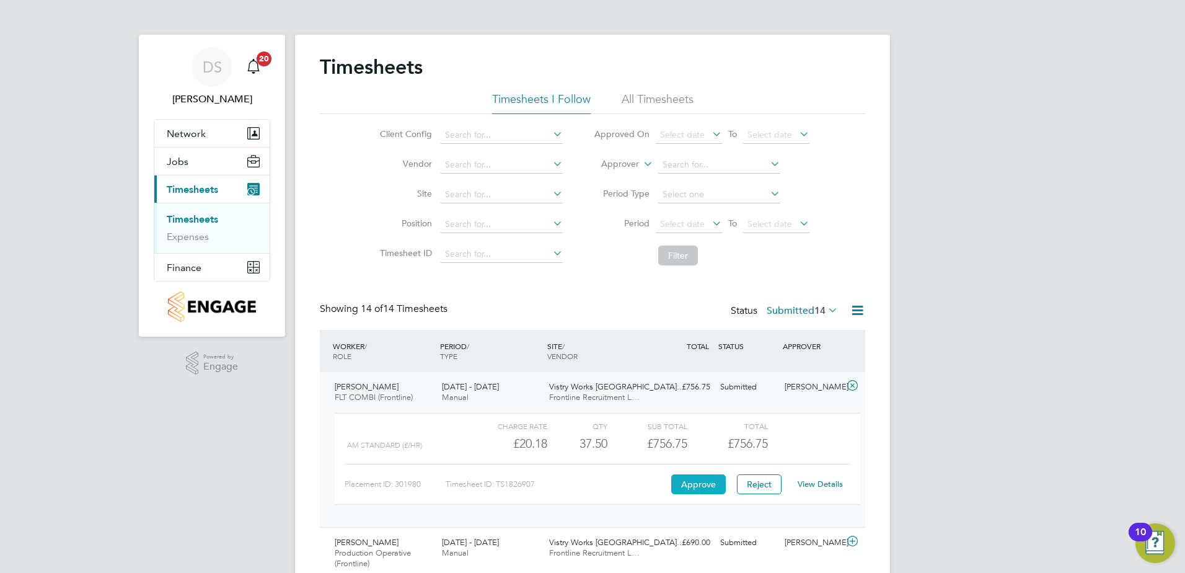
click at [702, 482] on button "Approve" at bounding box center [698, 484] width 55 height 20
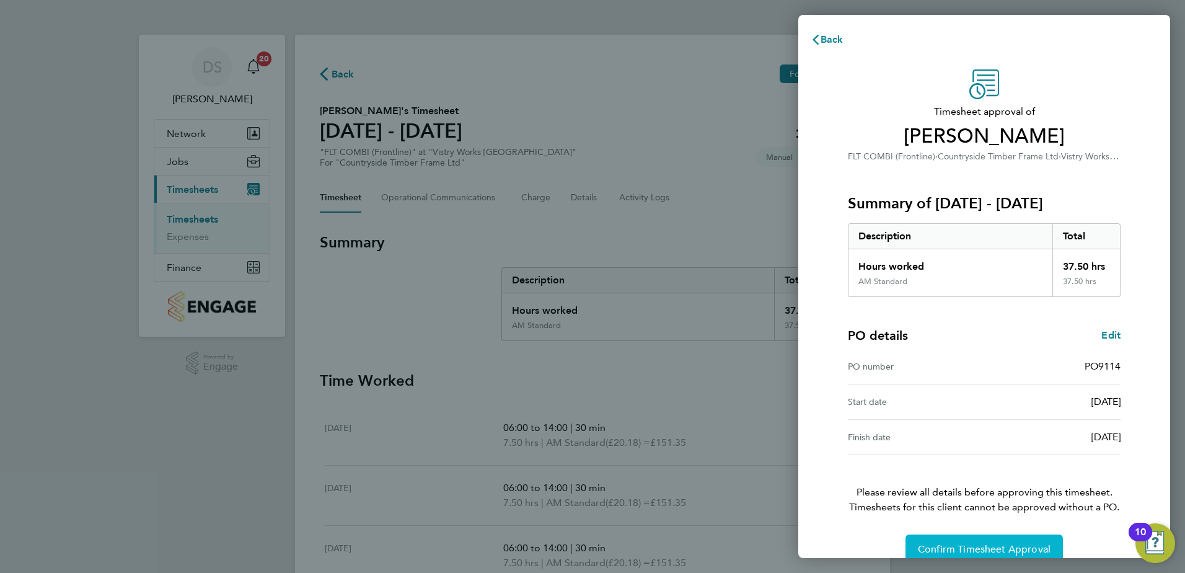
click at [967, 538] on button "Confirm Timesheet Approval" at bounding box center [983, 549] width 157 height 30
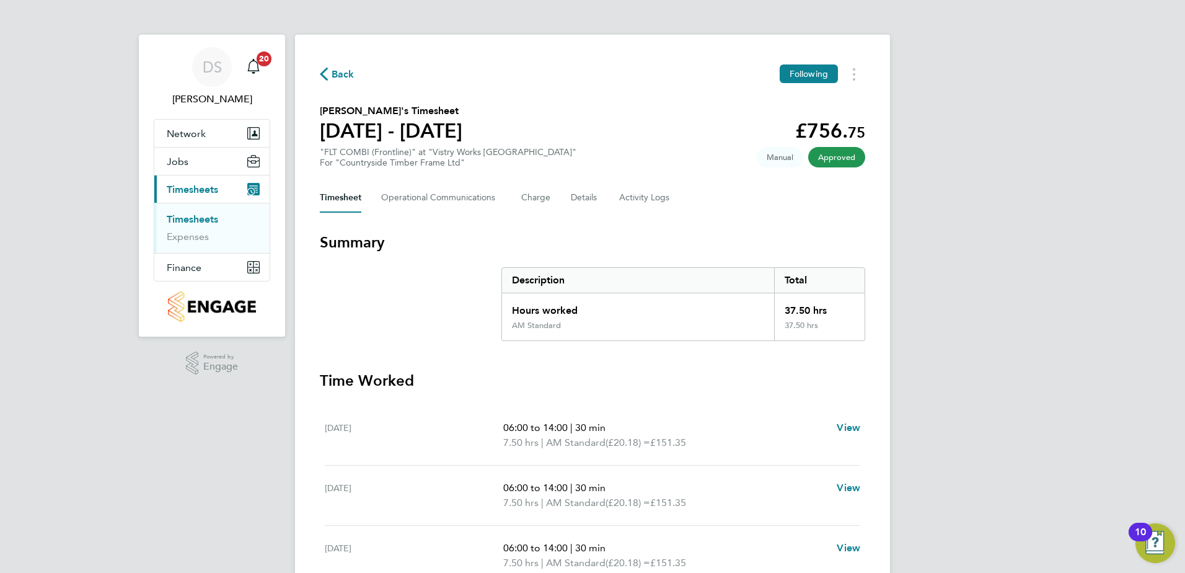
click at [332, 78] on span "Back" at bounding box center [343, 74] width 23 height 15
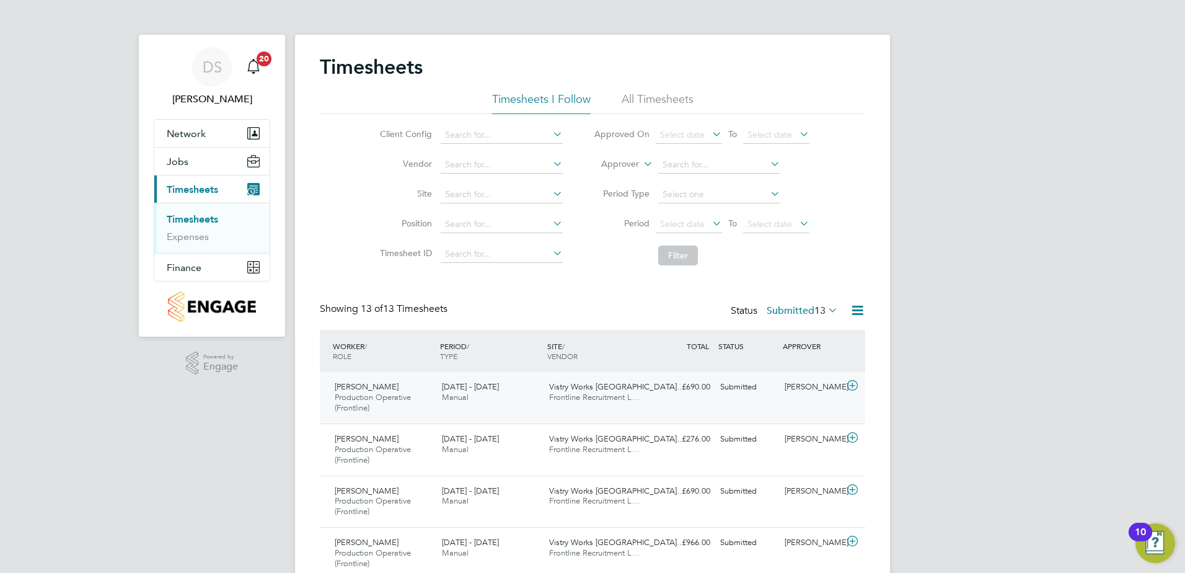
click at [853, 388] on icon at bounding box center [852, 386] width 15 height 10
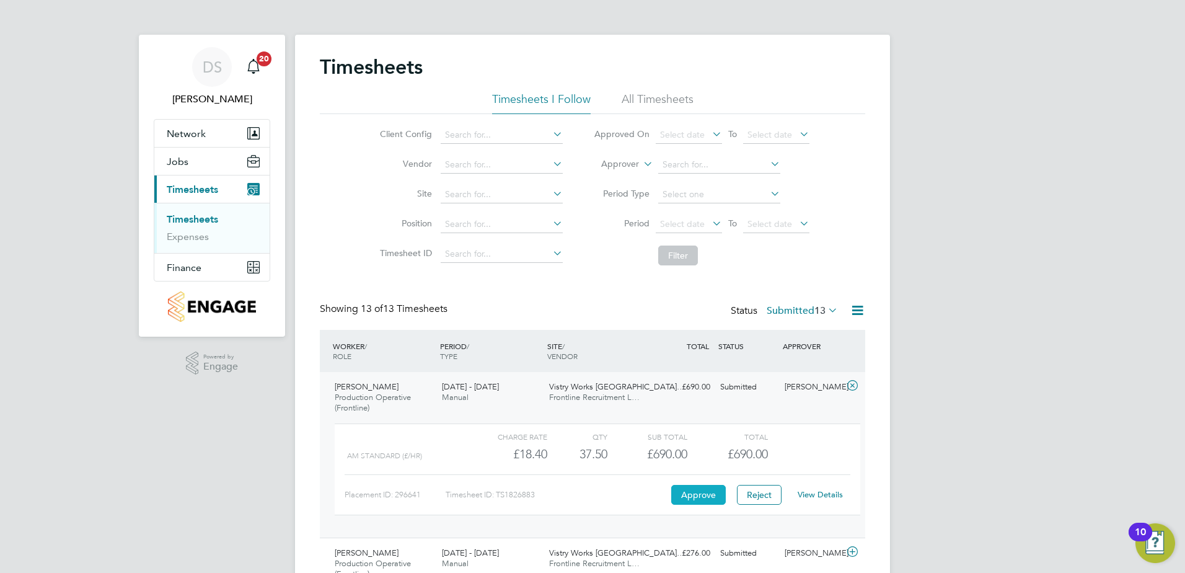
click at [700, 496] on button "Approve" at bounding box center [698, 495] width 55 height 20
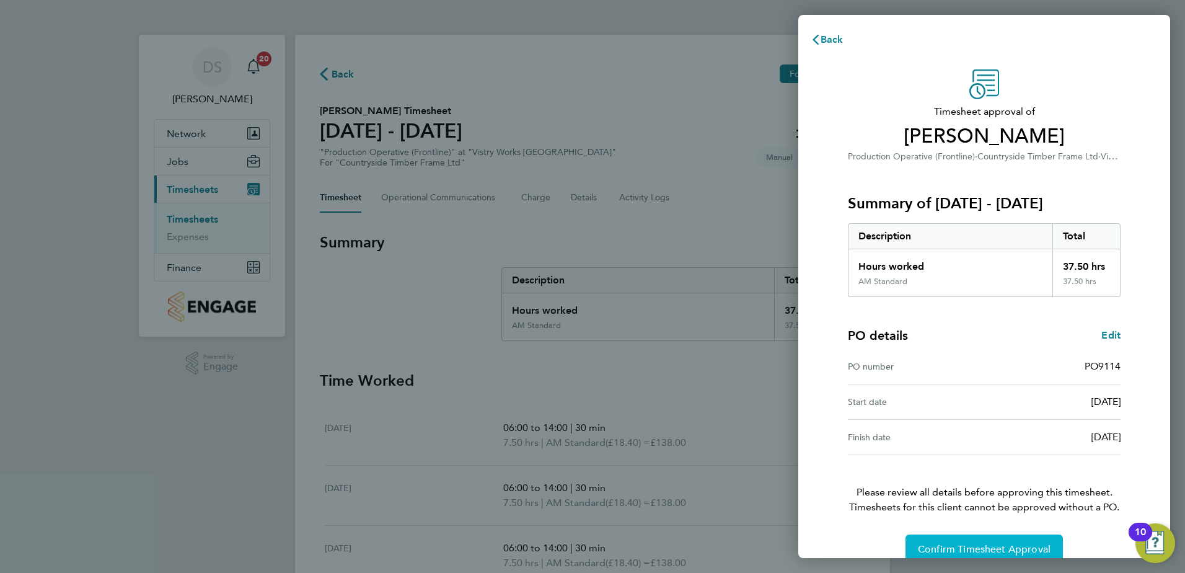
click at [1017, 544] on span "Confirm Timesheet Approval" at bounding box center [984, 549] width 133 height 12
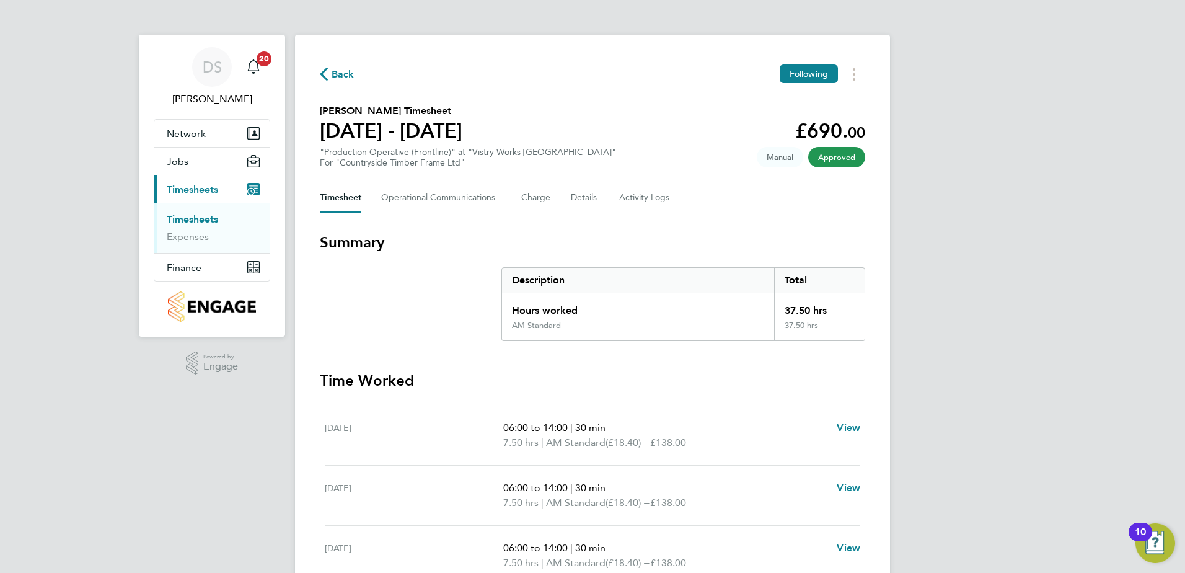
click at [337, 74] on span "Back" at bounding box center [343, 74] width 23 height 15
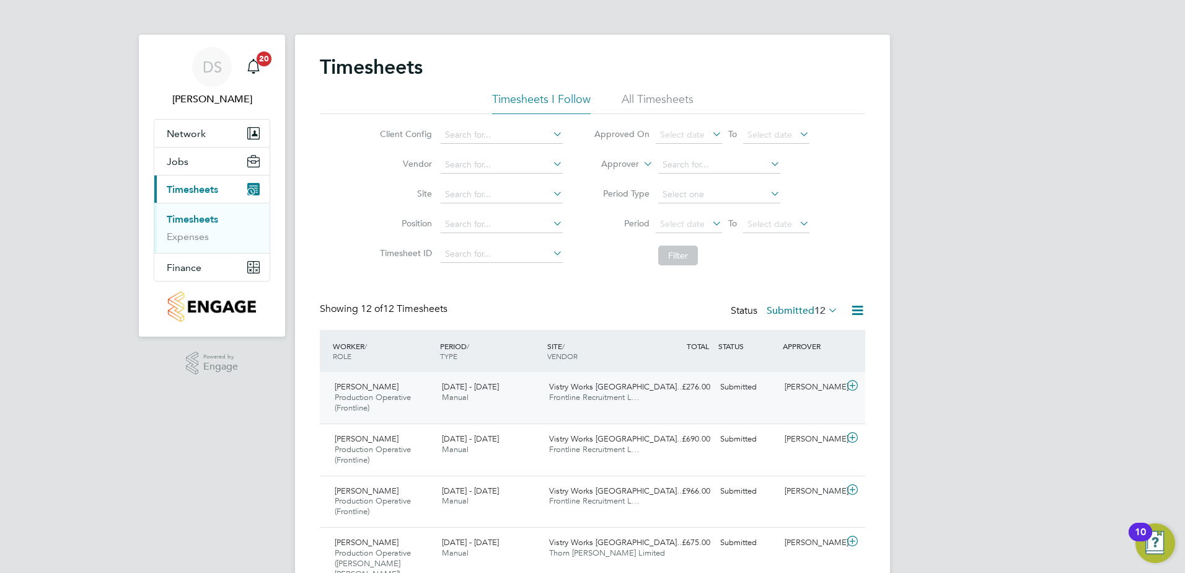
click at [855, 389] on icon at bounding box center [852, 386] width 15 height 10
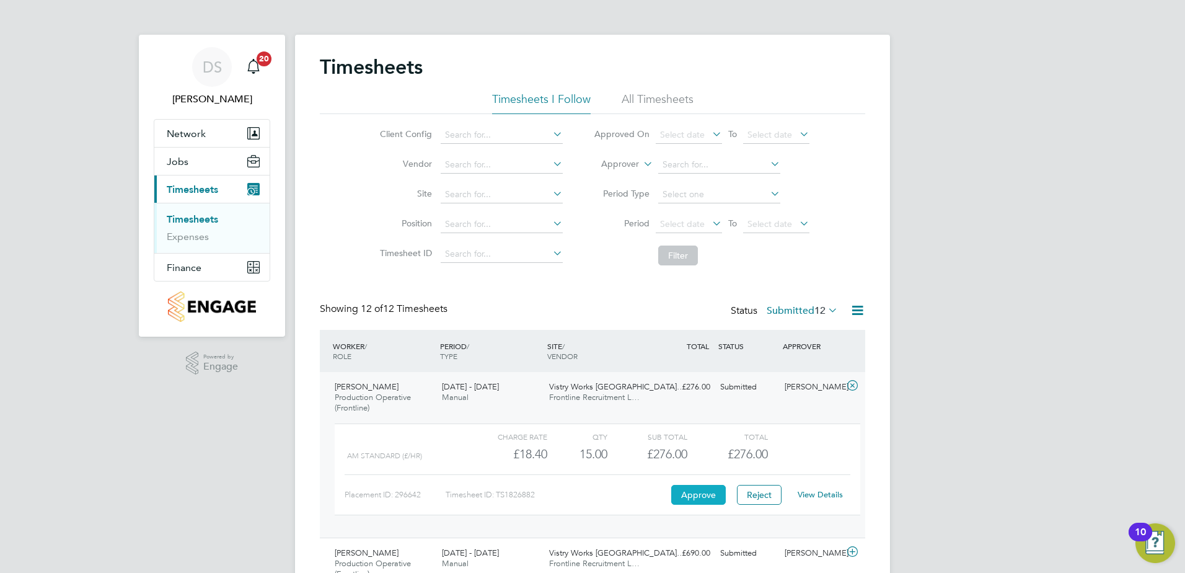
click at [700, 494] on button "Approve" at bounding box center [698, 495] width 55 height 20
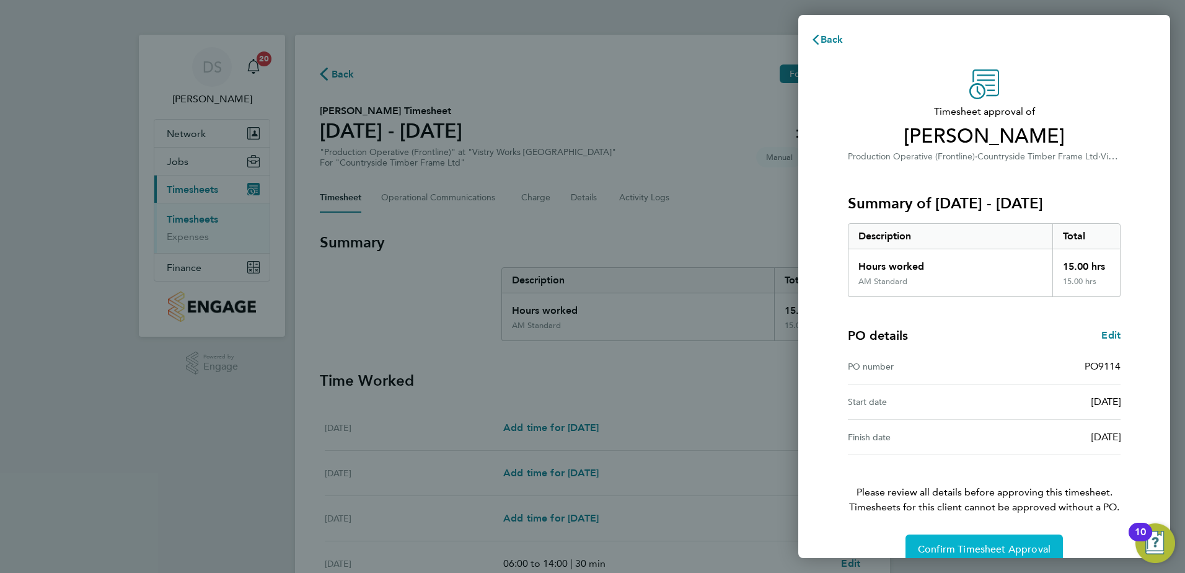
click at [974, 547] on span "Confirm Timesheet Approval" at bounding box center [984, 549] width 133 height 12
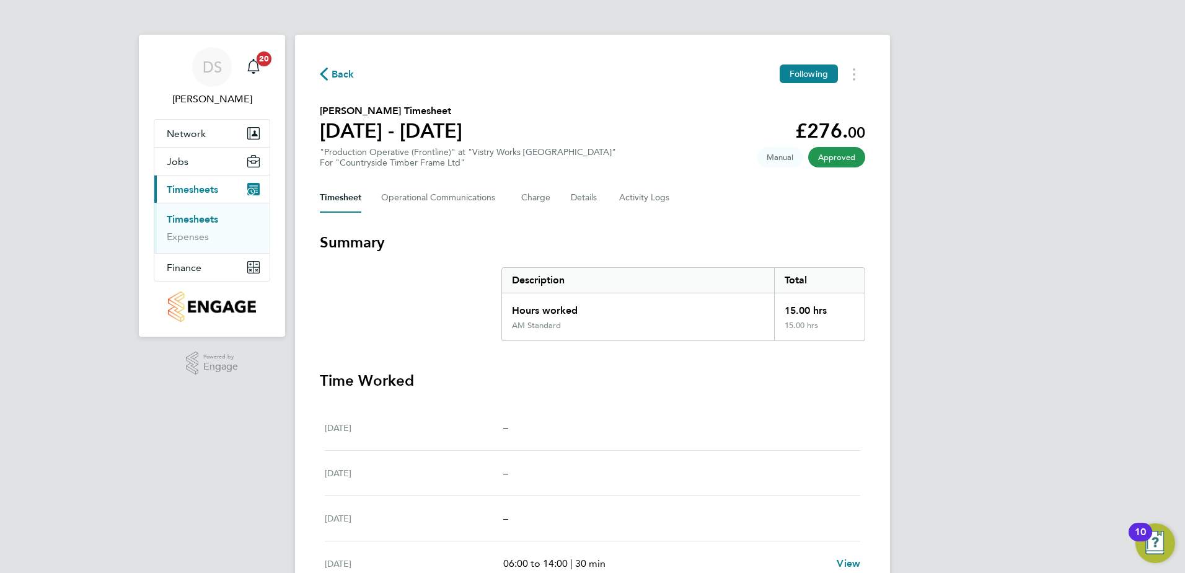
click at [345, 78] on span "Back" at bounding box center [343, 74] width 23 height 15
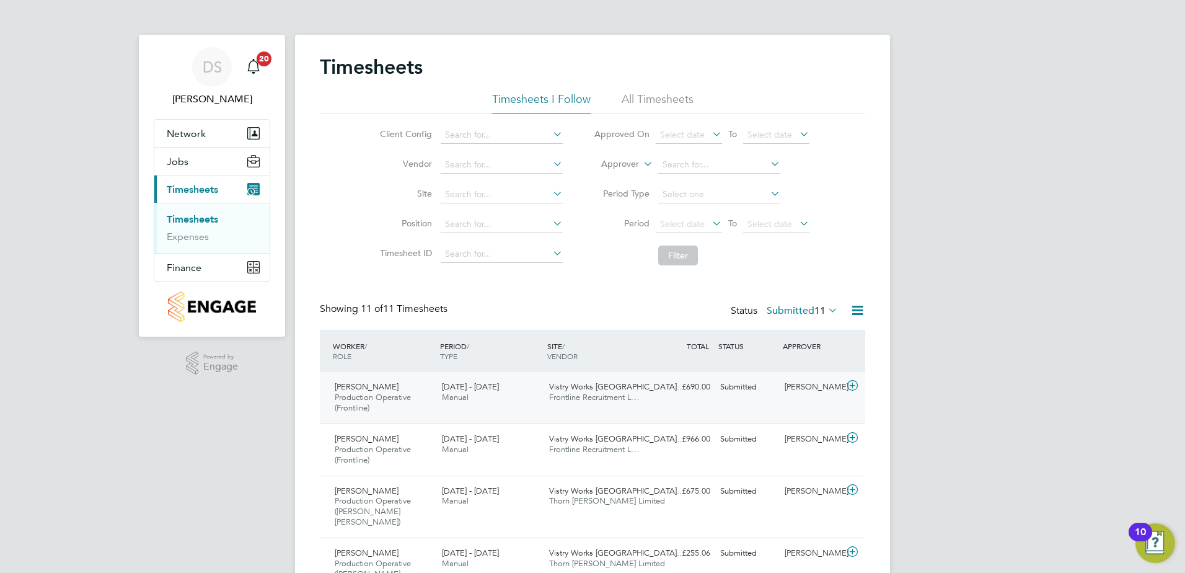
click at [857, 384] on icon at bounding box center [852, 386] width 15 height 10
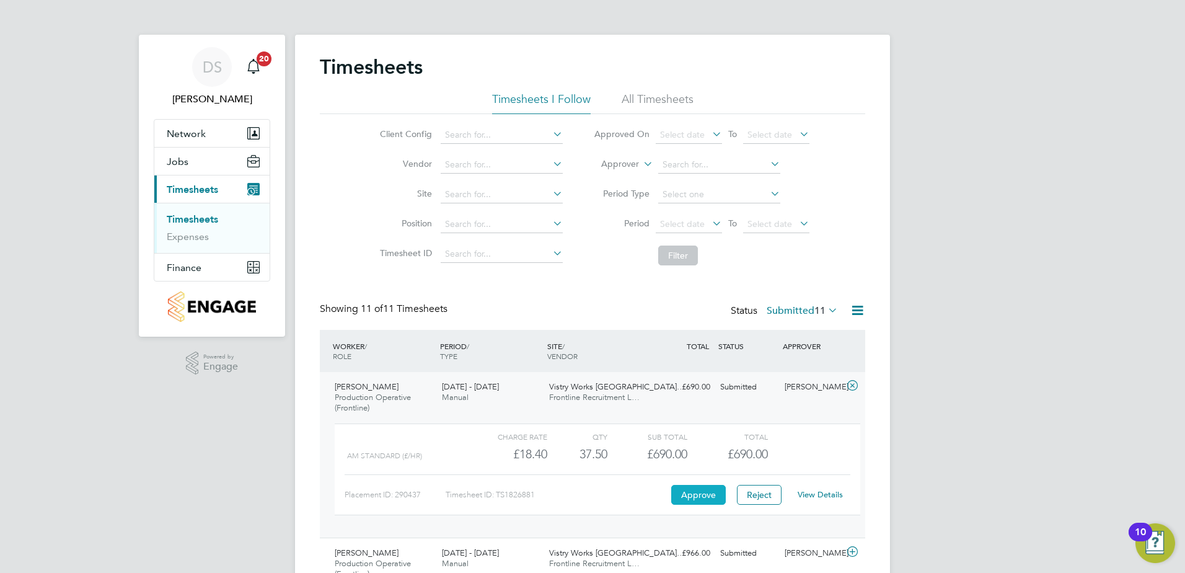
click at [711, 494] on button "Approve" at bounding box center [698, 495] width 55 height 20
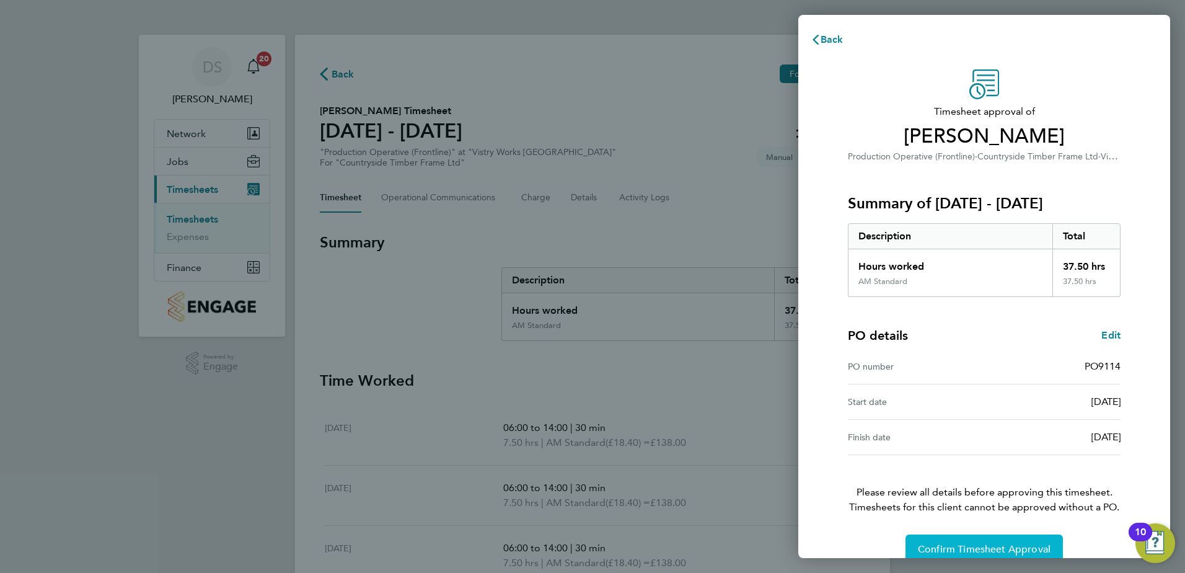
click at [948, 540] on button "Confirm Timesheet Approval" at bounding box center [983, 549] width 157 height 30
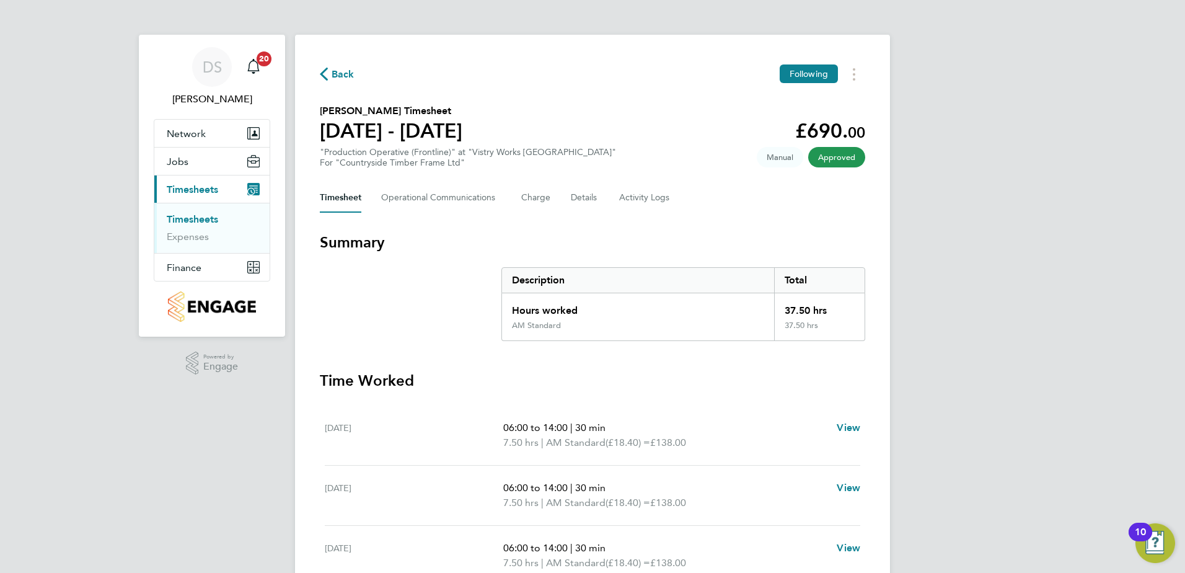
click at [327, 75] on icon "button" at bounding box center [324, 74] width 8 height 13
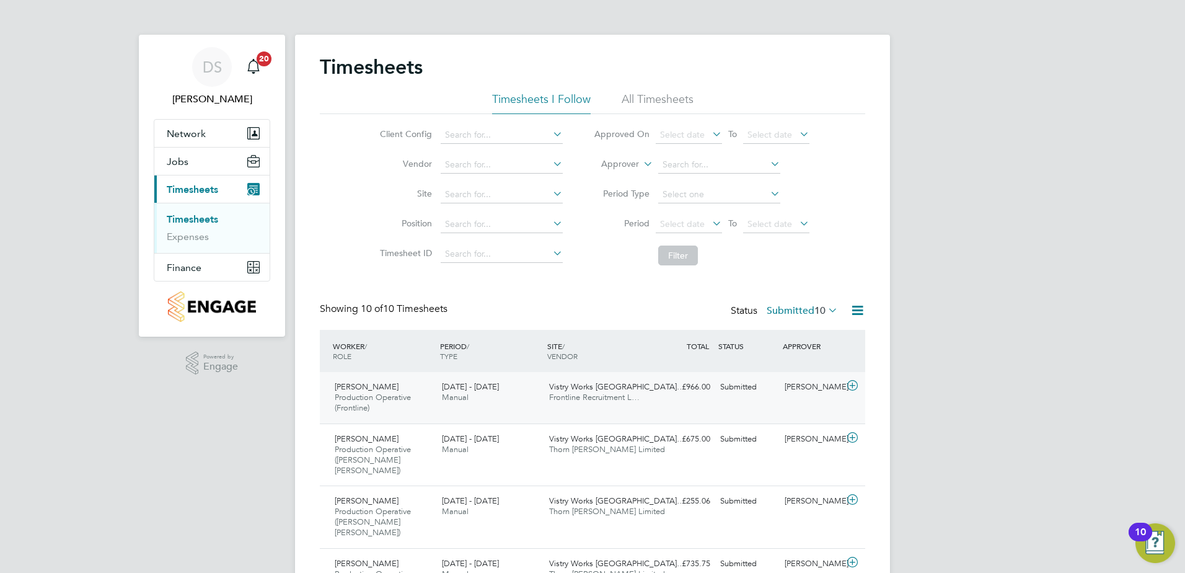
click at [854, 381] on icon at bounding box center [852, 386] width 15 height 10
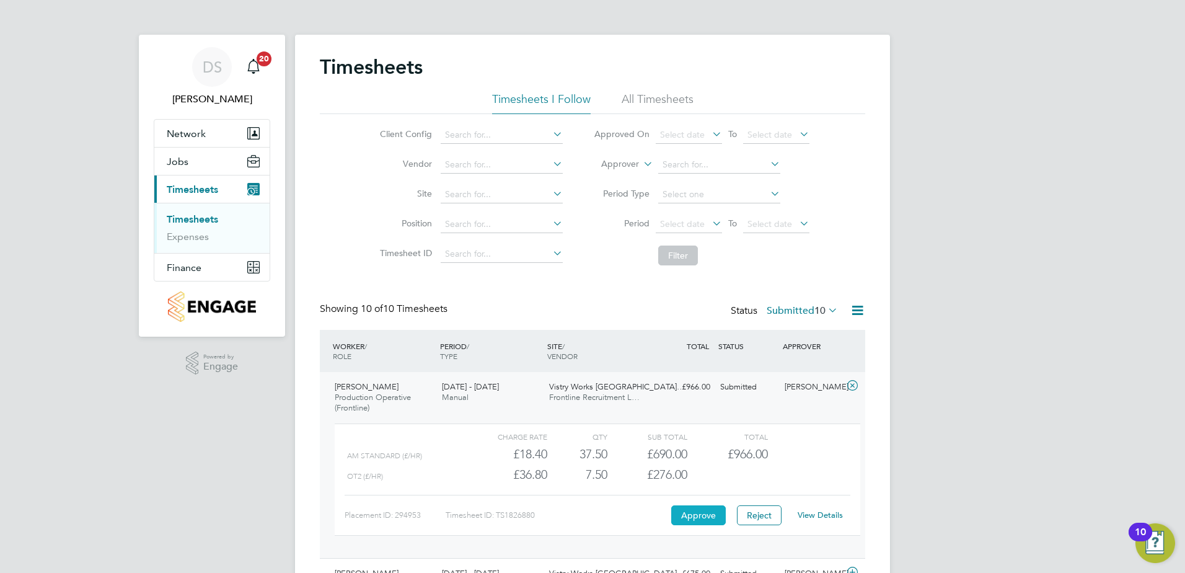
click at [705, 513] on button "Approve" at bounding box center [698, 515] width 55 height 20
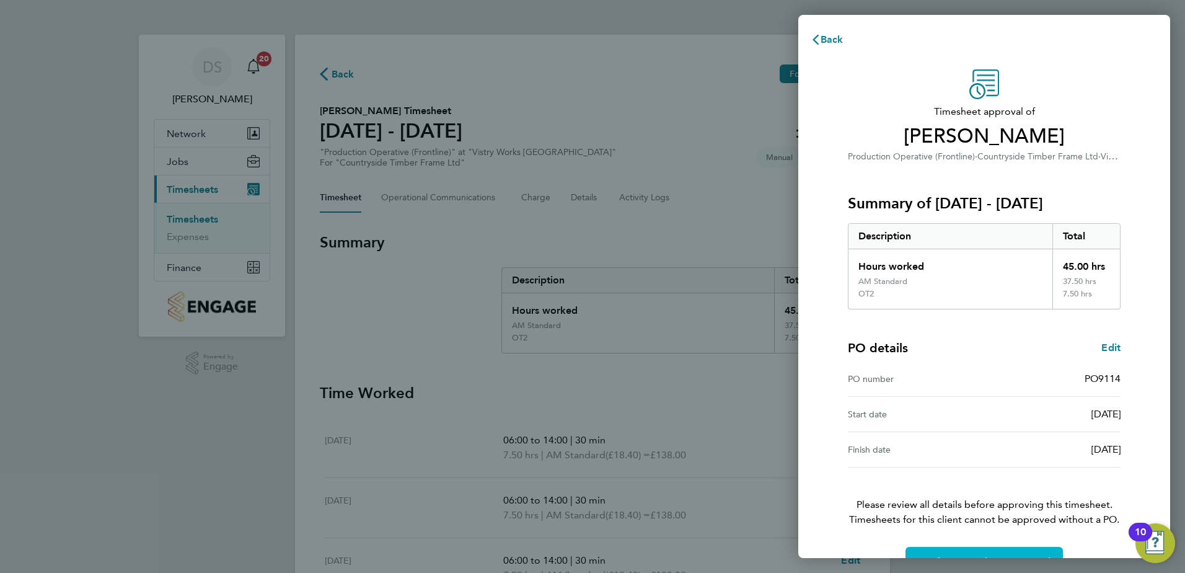
click at [997, 555] on span "Confirm Timesheet Approval" at bounding box center [984, 561] width 133 height 12
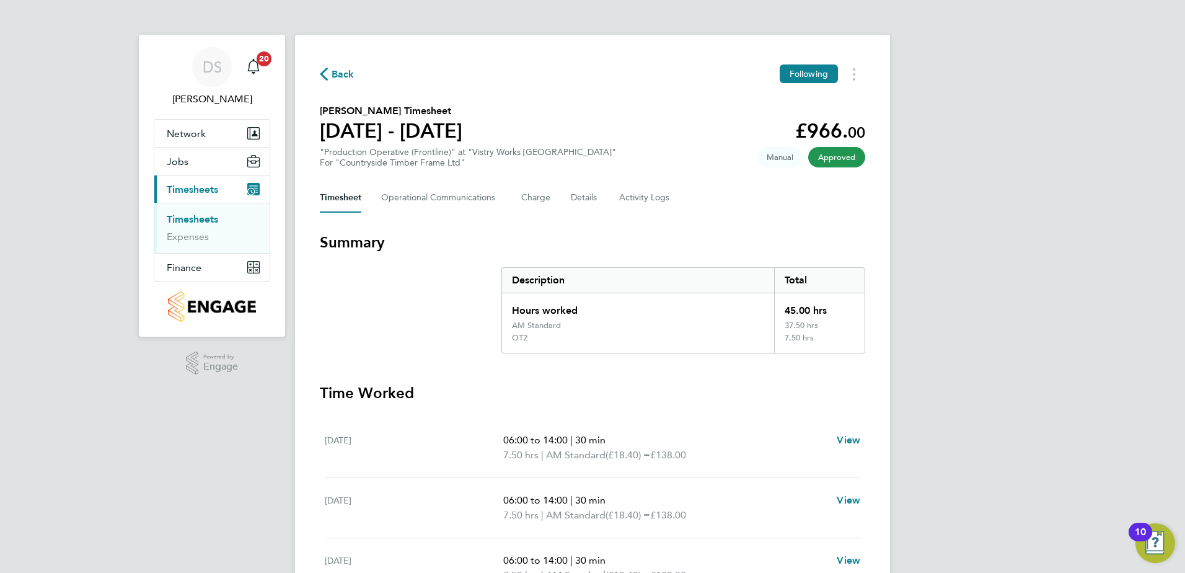
click at [332, 72] on span "Back" at bounding box center [343, 74] width 23 height 15
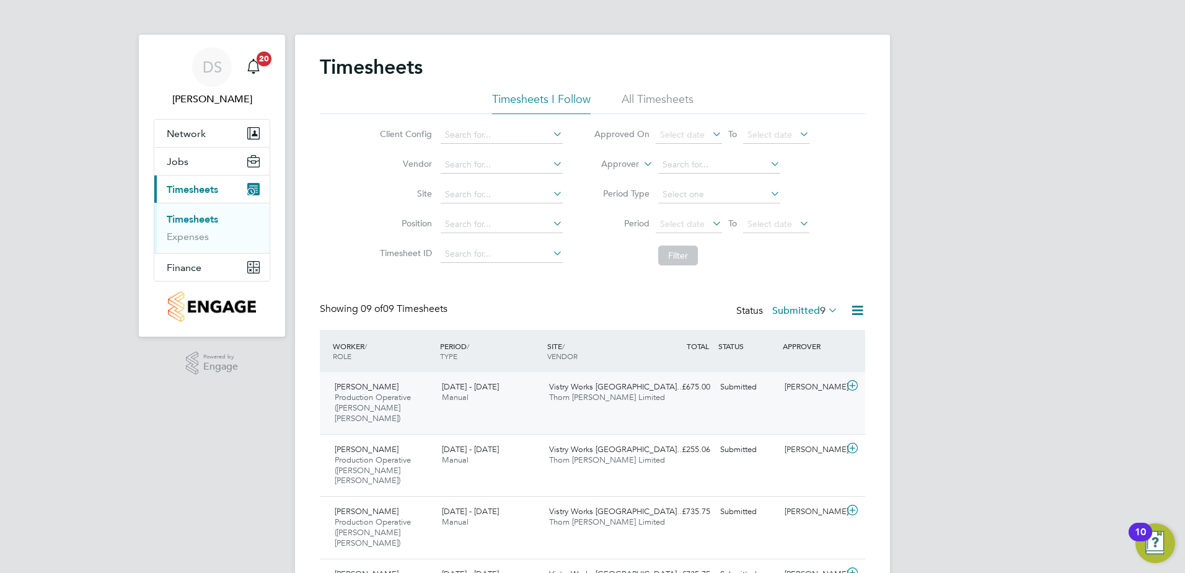
click at [852, 387] on icon at bounding box center [852, 386] width 15 height 10
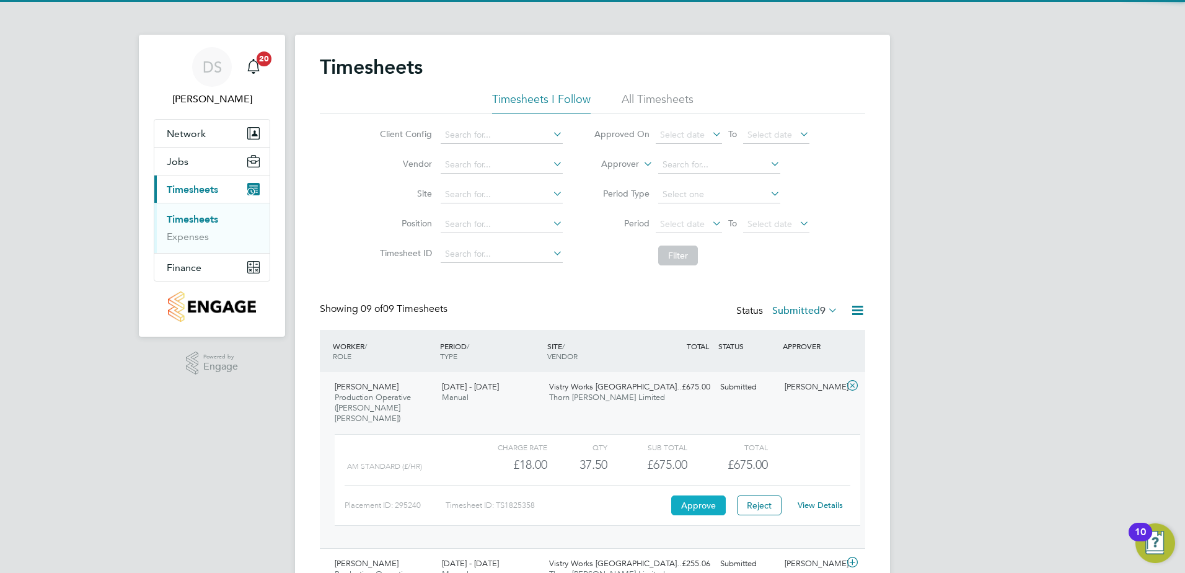
click at [710, 499] on button "Approve" at bounding box center [698, 505] width 55 height 20
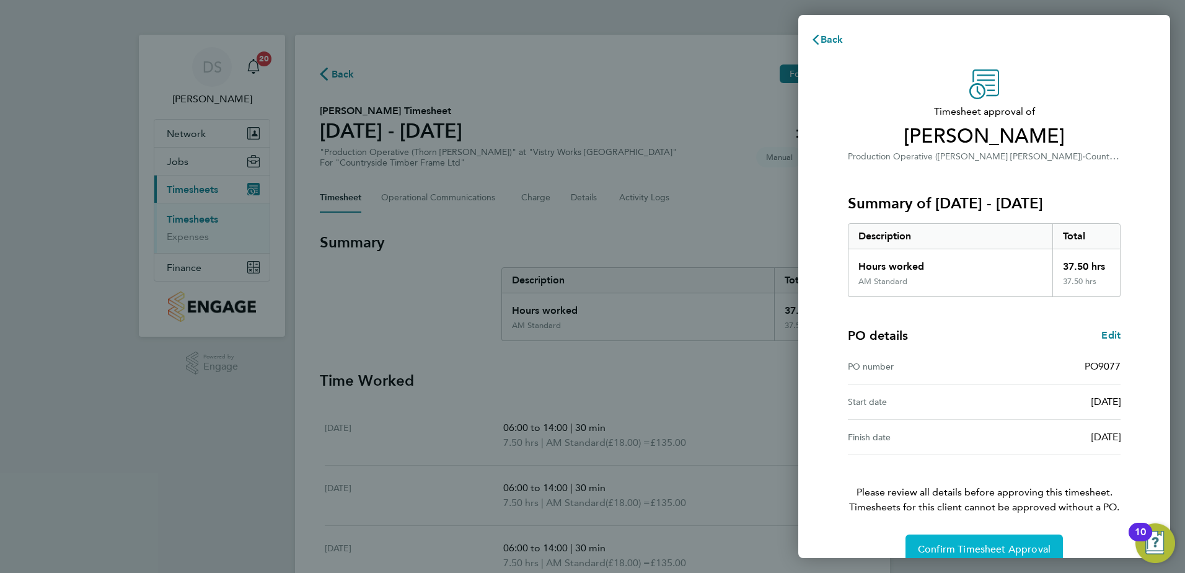
click at [1013, 542] on button "Confirm Timesheet Approval" at bounding box center [983, 549] width 157 height 30
